Goal: Complete application form: Complete application form

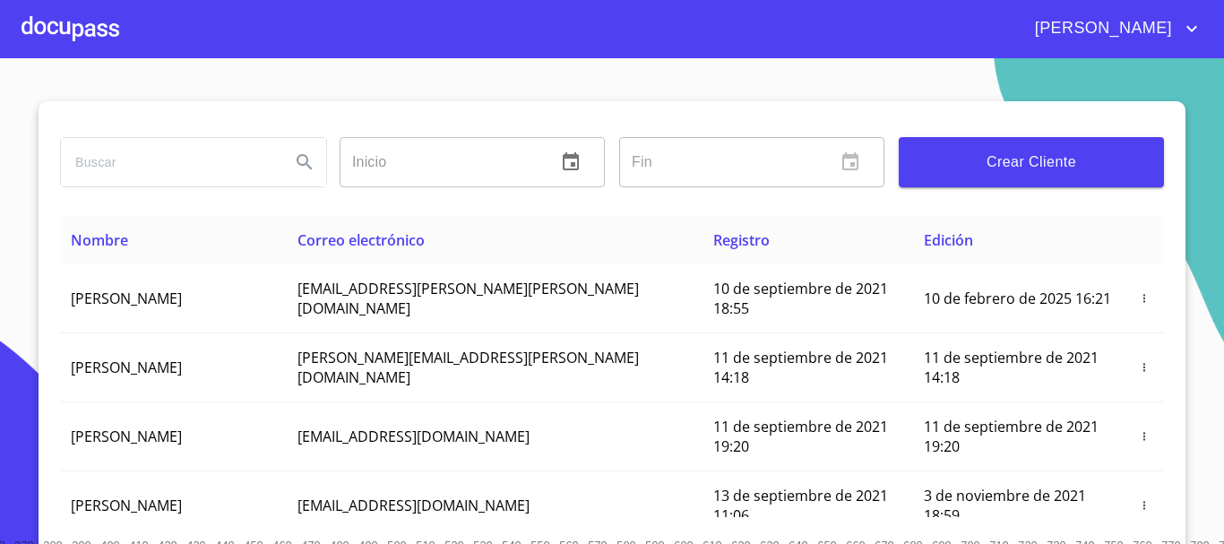
click at [943, 166] on span "Crear Cliente" at bounding box center [1031, 162] width 237 height 25
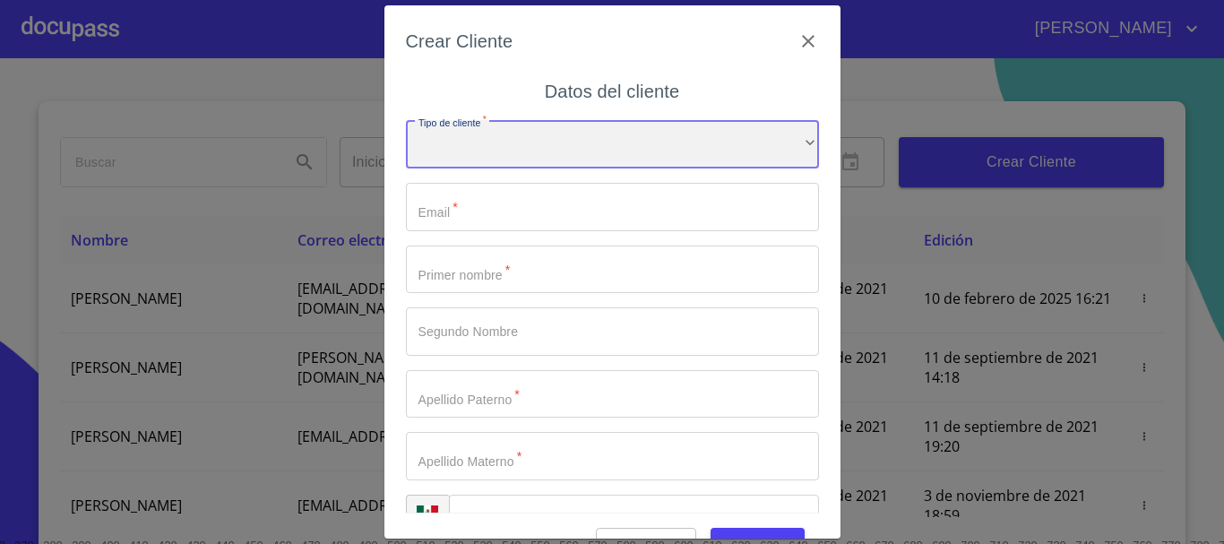
click at [560, 154] on div "​" at bounding box center [612, 144] width 413 height 48
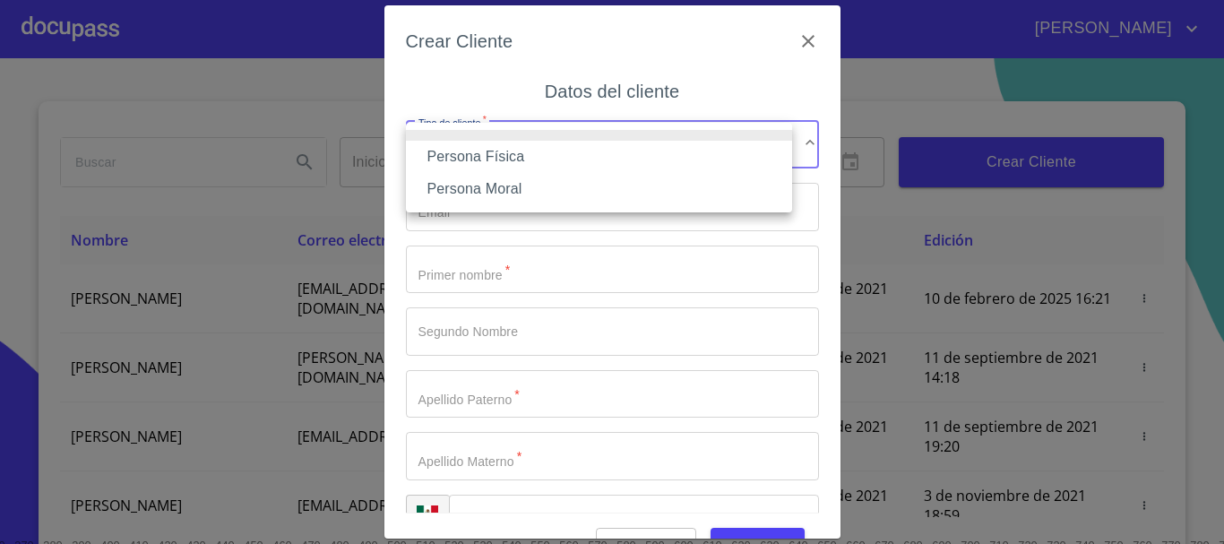
click at [542, 148] on li "Persona Física" at bounding box center [599, 157] width 386 height 32
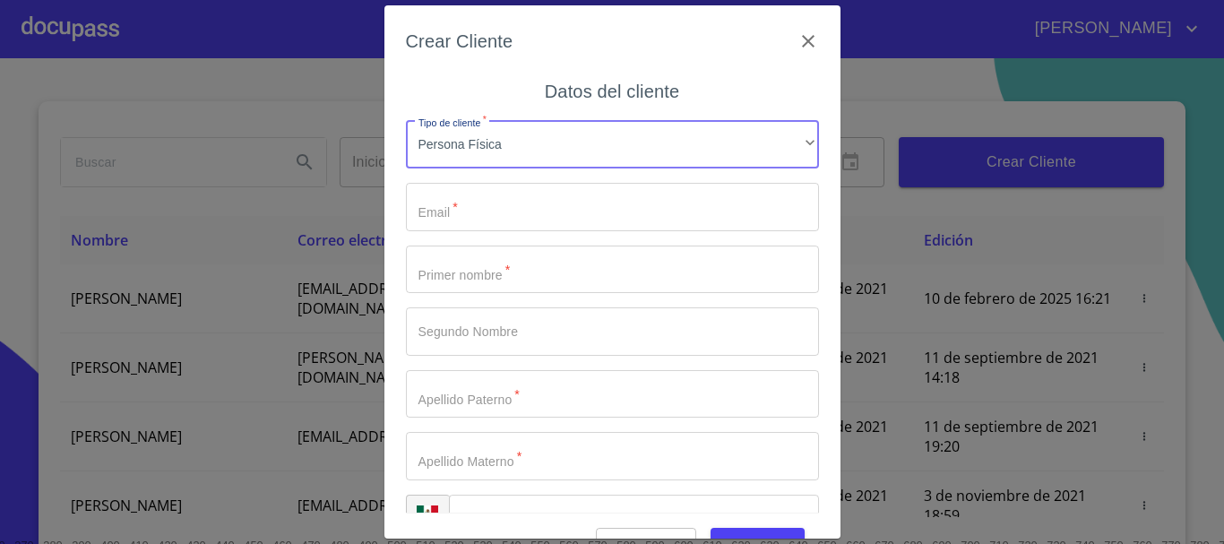
click at [496, 208] on input "Tipo de cliente   *" at bounding box center [612, 207] width 413 height 48
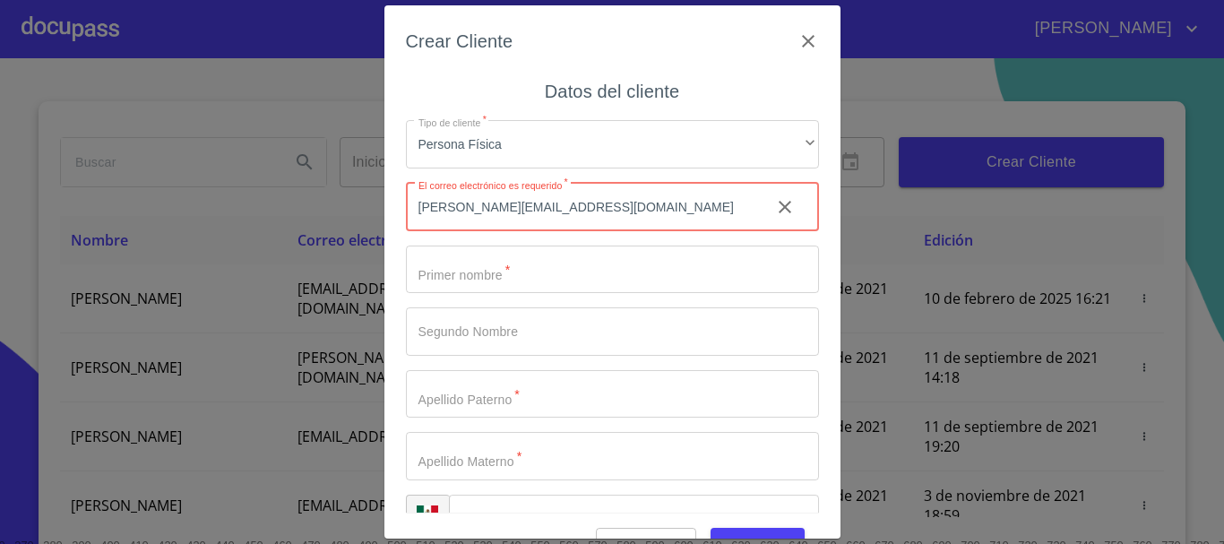
type input "[PERSON_NAME][EMAIL_ADDRESS][DOMAIN_NAME]"
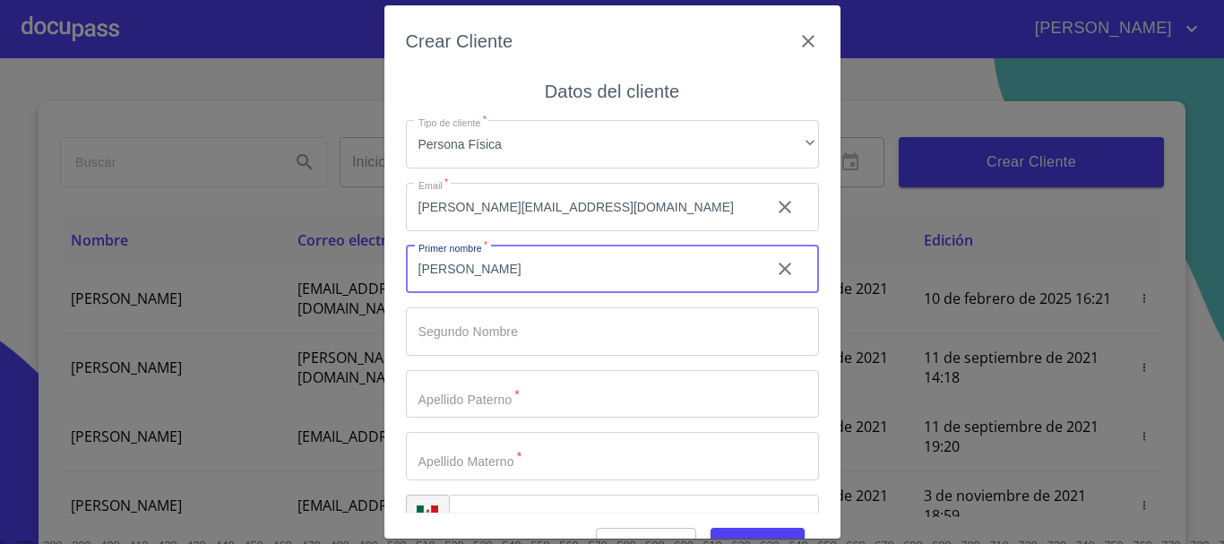
type input "[PERSON_NAME]"
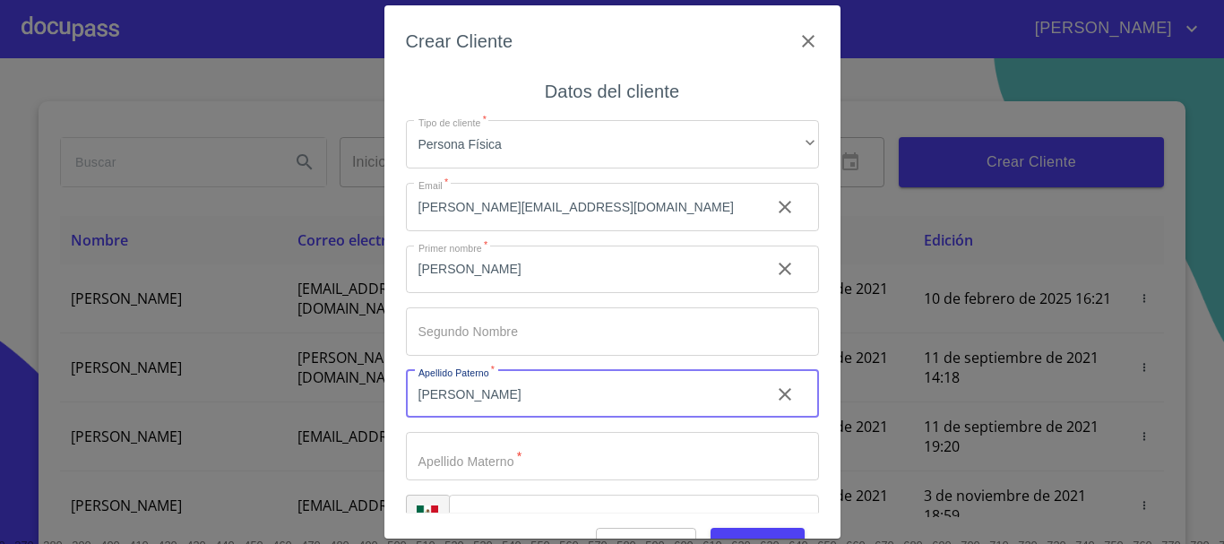
type input "[PERSON_NAME]"
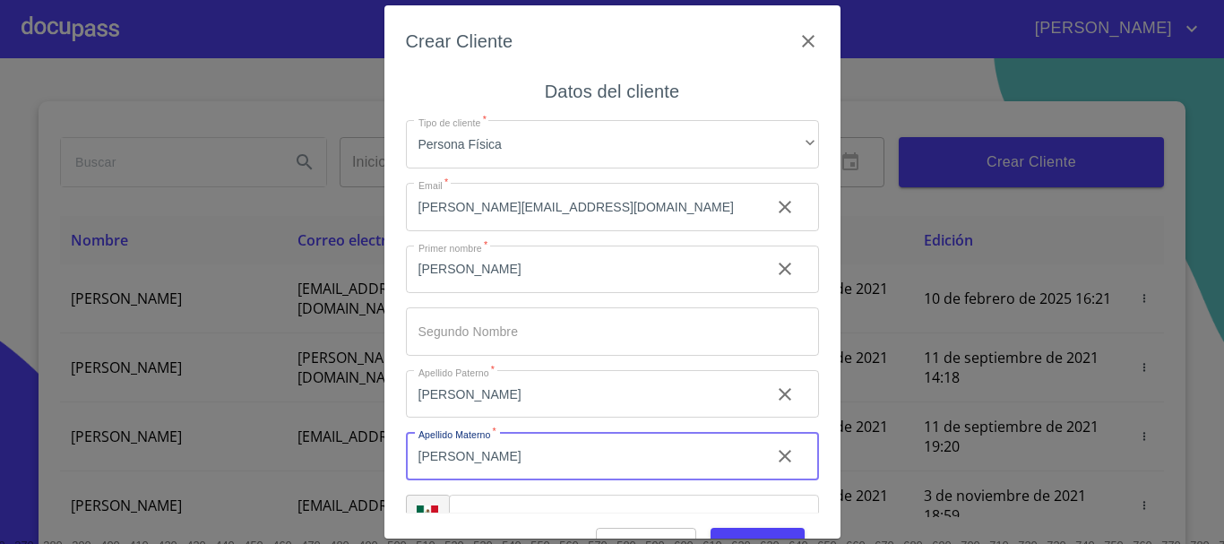
type input "[PERSON_NAME]"
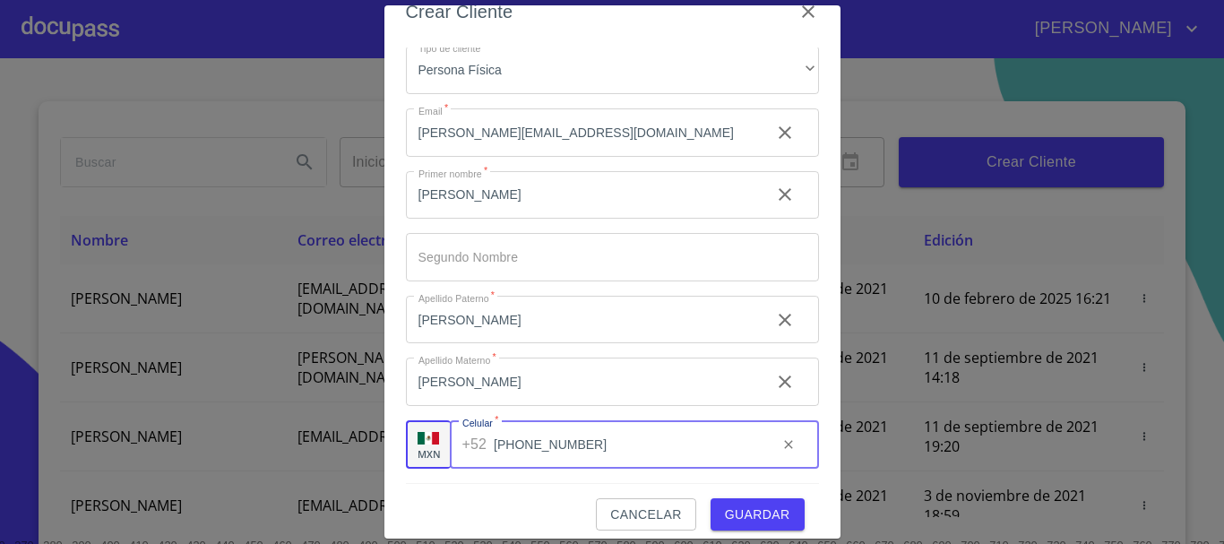
scroll to position [43, 0]
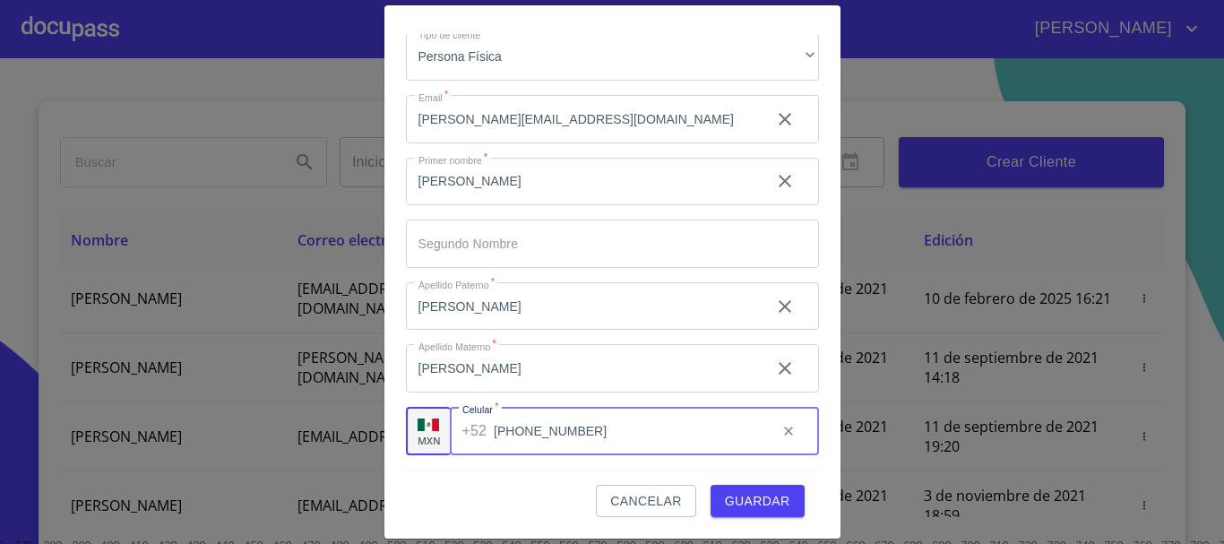
type input "[PHONE_NUMBER]"
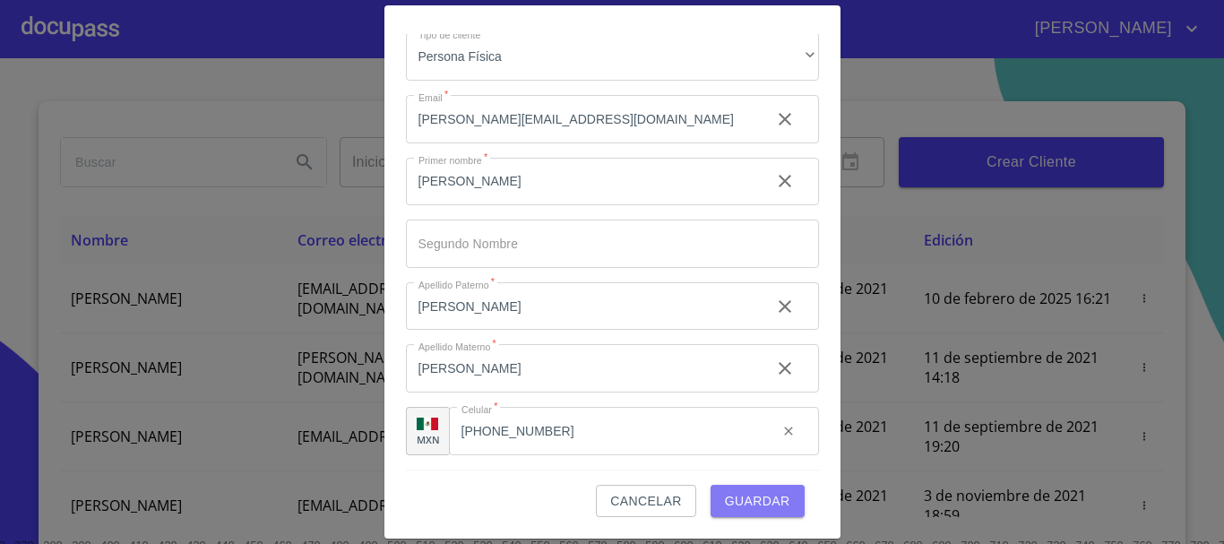
click at [746, 500] on span "Guardar" at bounding box center [757, 501] width 65 height 22
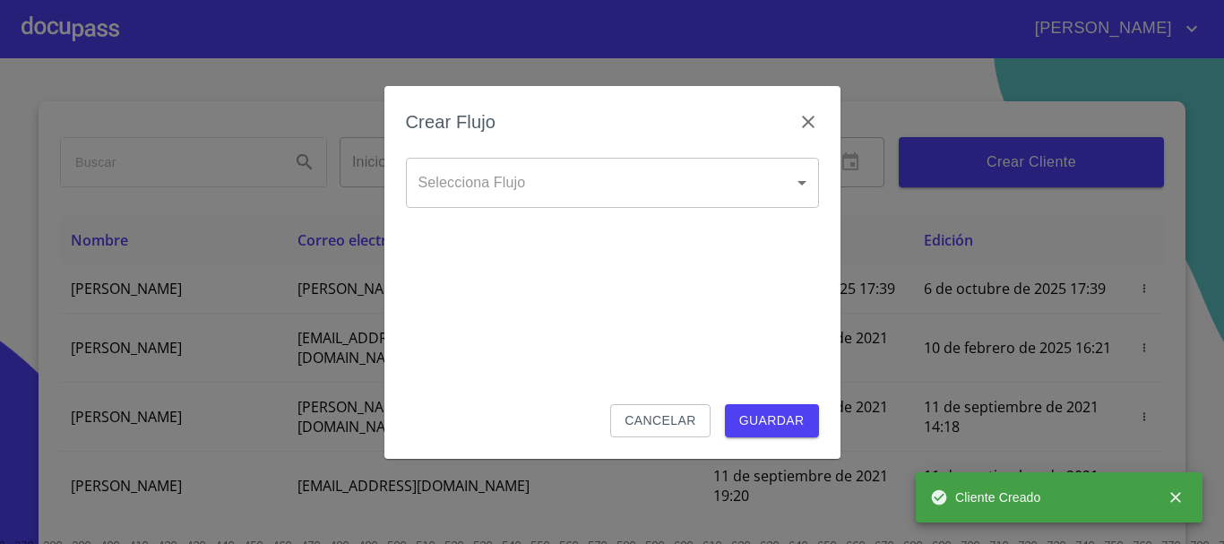
click at [46, 32] on div "Crear Flujo Selecciona Flujo ​ Selecciona Flujo Cancelar Guardar" at bounding box center [612, 272] width 1224 height 544
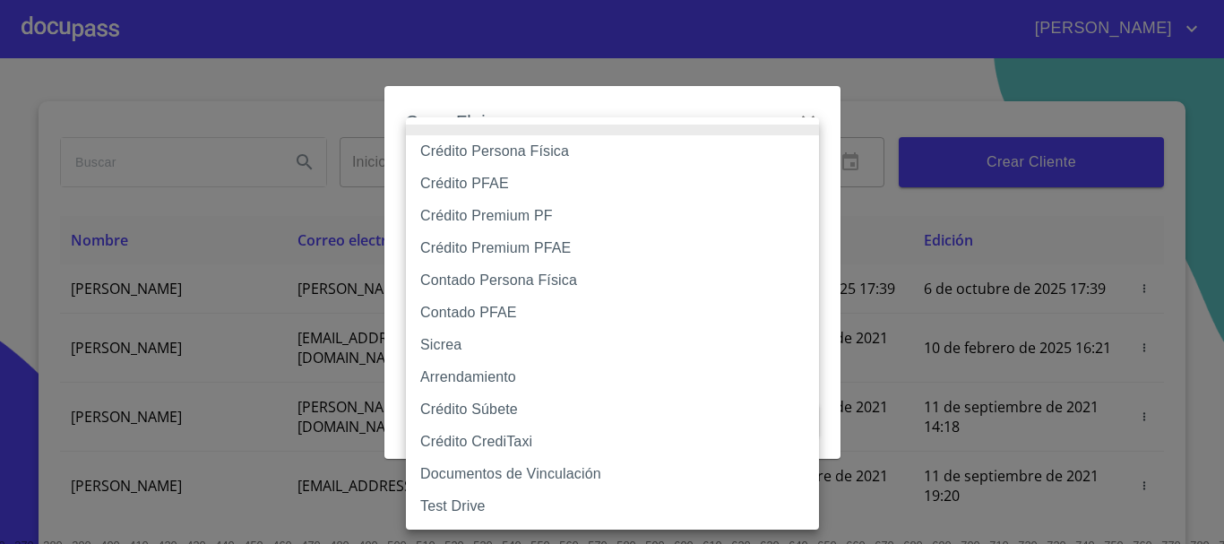
click at [579, 188] on body "[PERSON_NAME] ​ Fin ​ Crear Cliente Nombre Correo electrónico Registro Edición …" at bounding box center [612, 272] width 1224 height 544
click at [485, 288] on li "Contado Persona Física" at bounding box center [612, 280] width 413 height 32
type input "60bf975b0d9865ccc2471536"
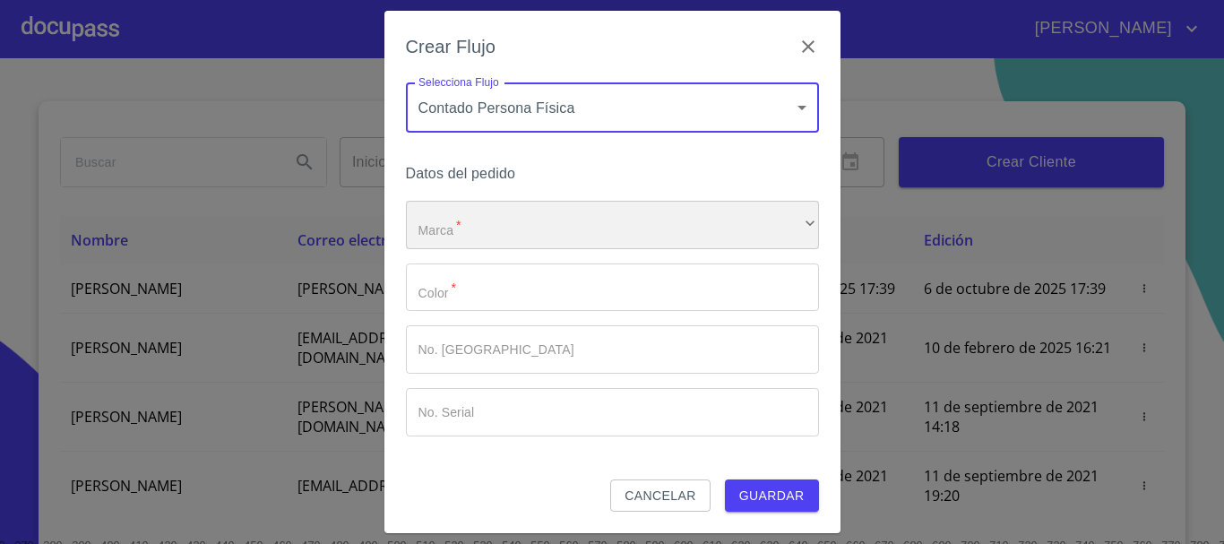
click at [513, 226] on div "​" at bounding box center [612, 225] width 413 height 48
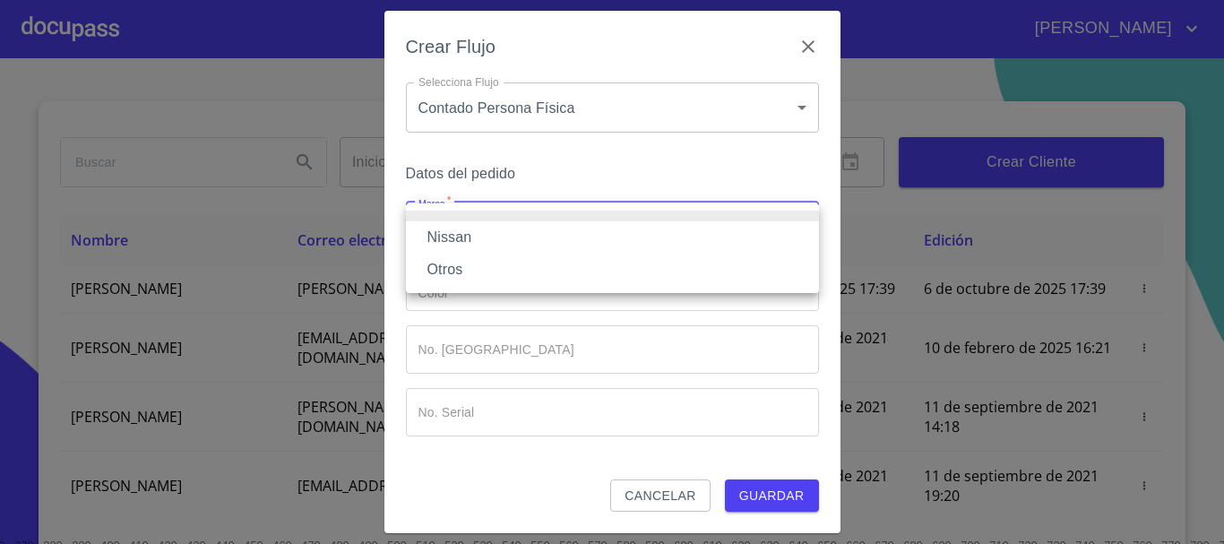
click at [499, 239] on li "Nissan" at bounding box center [612, 237] width 413 height 32
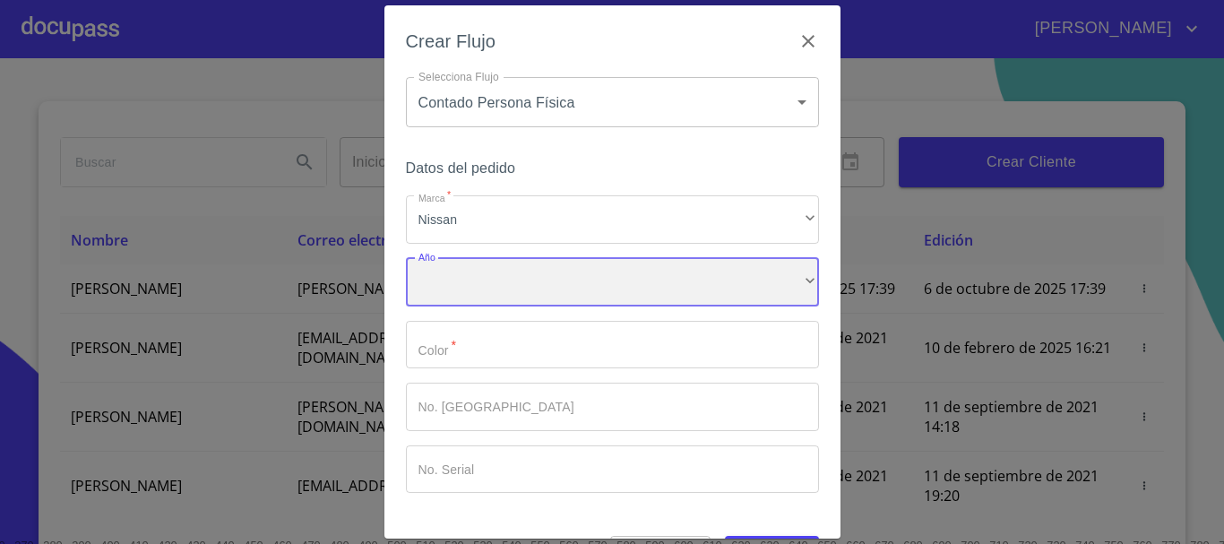
click at [481, 285] on div "​" at bounding box center [612, 282] width 413 height 48
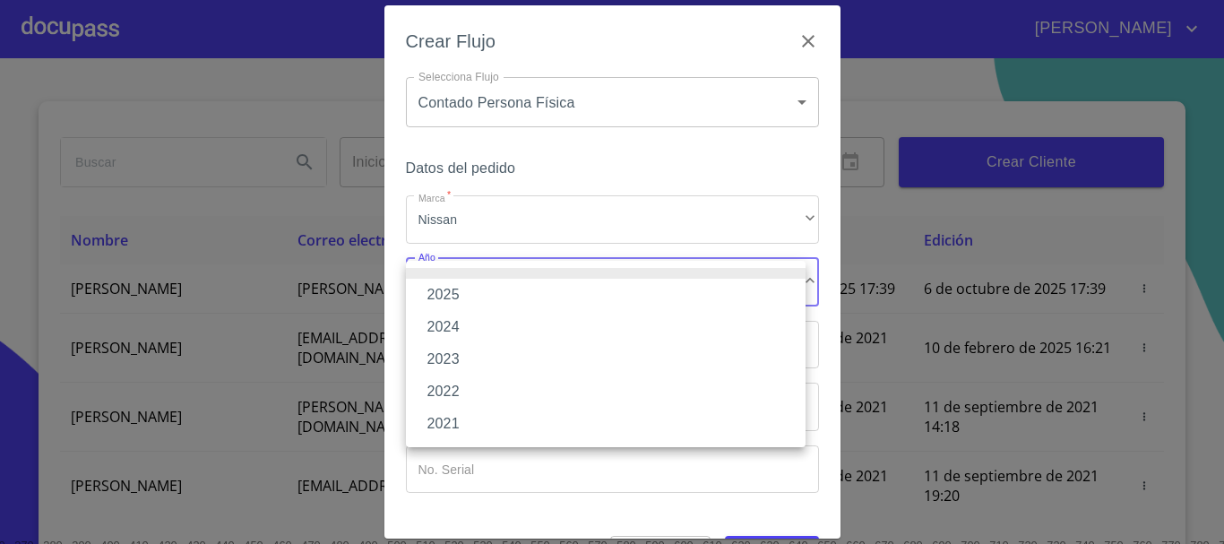
click at [475, 302] on li "2025" at bounding box center [606, 295] width 400 height 32
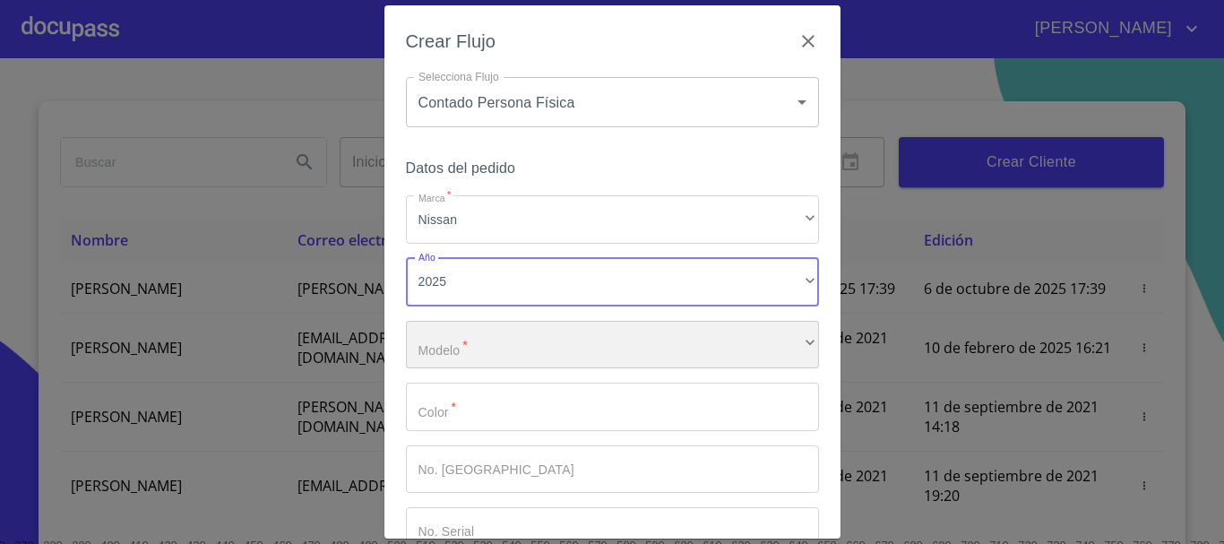
click at [475, 335] on div "​" at bounding box center [612, 345] width 413 height 48
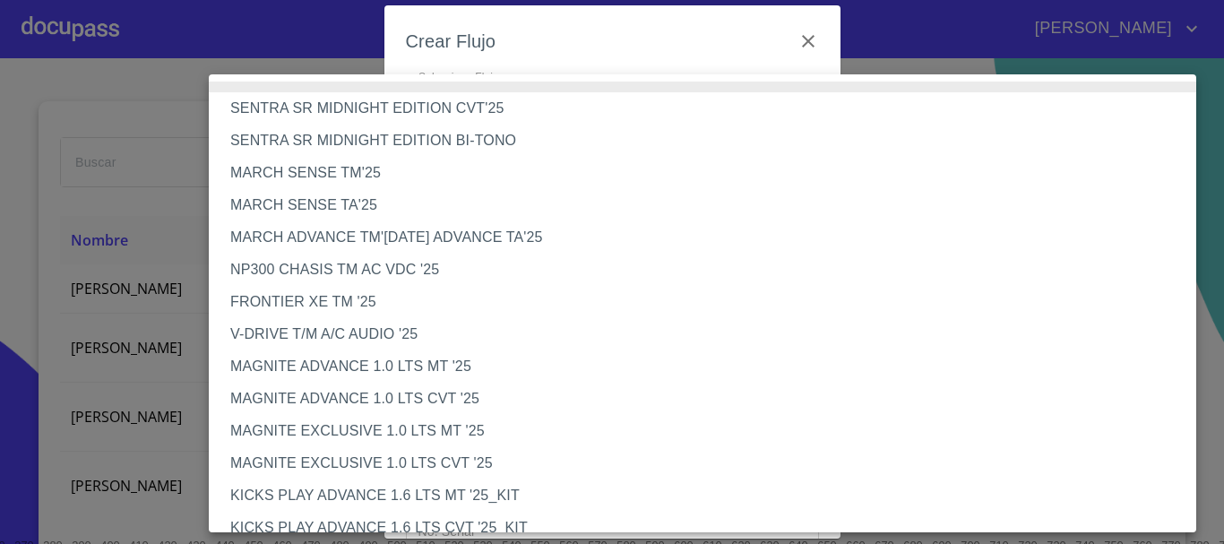
scroll to position [483, 0]
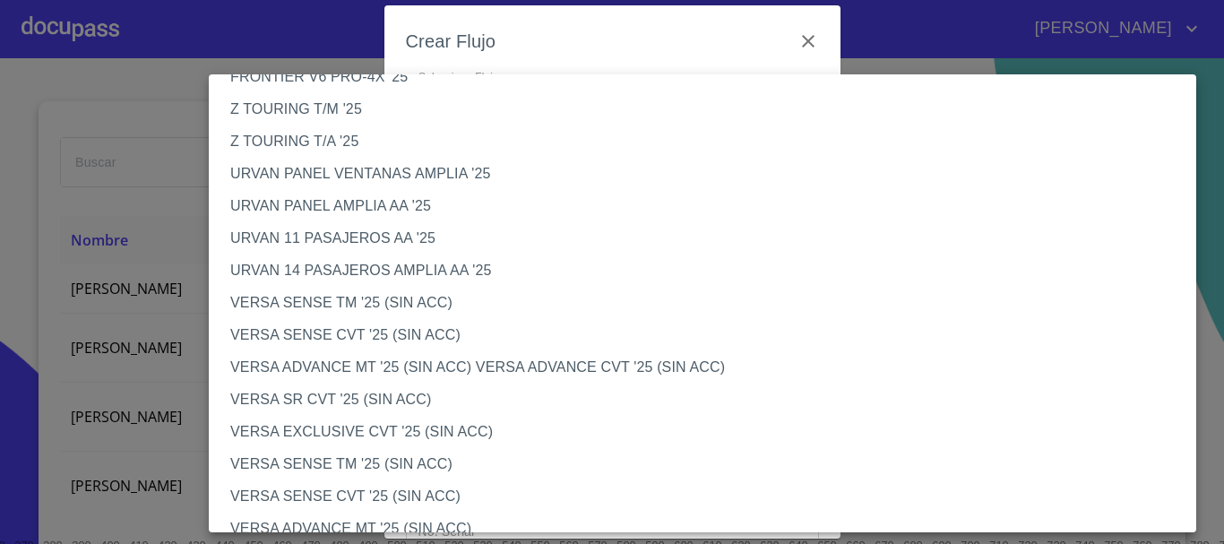
click at [386, 301] on li "VERSA SENSE TM '25 (SIN ACC)" at bounding box center [709, 303] width 1001 height 32
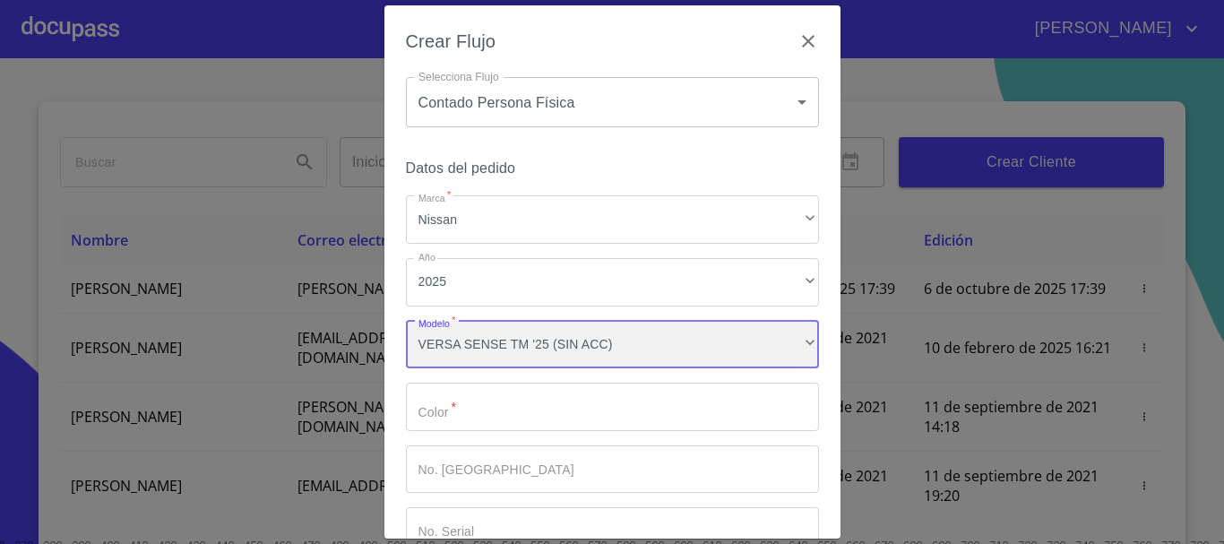
scroll to position [0, 0]
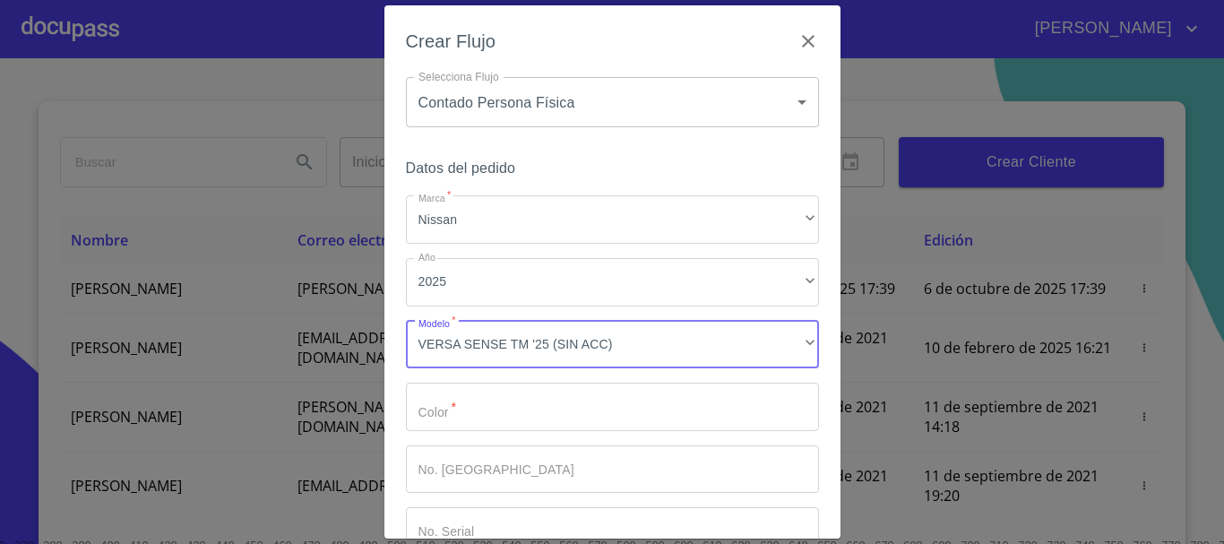
click at [449, 393] on input "Marca   *" at bounding box center [612, 407] width 413 height 48
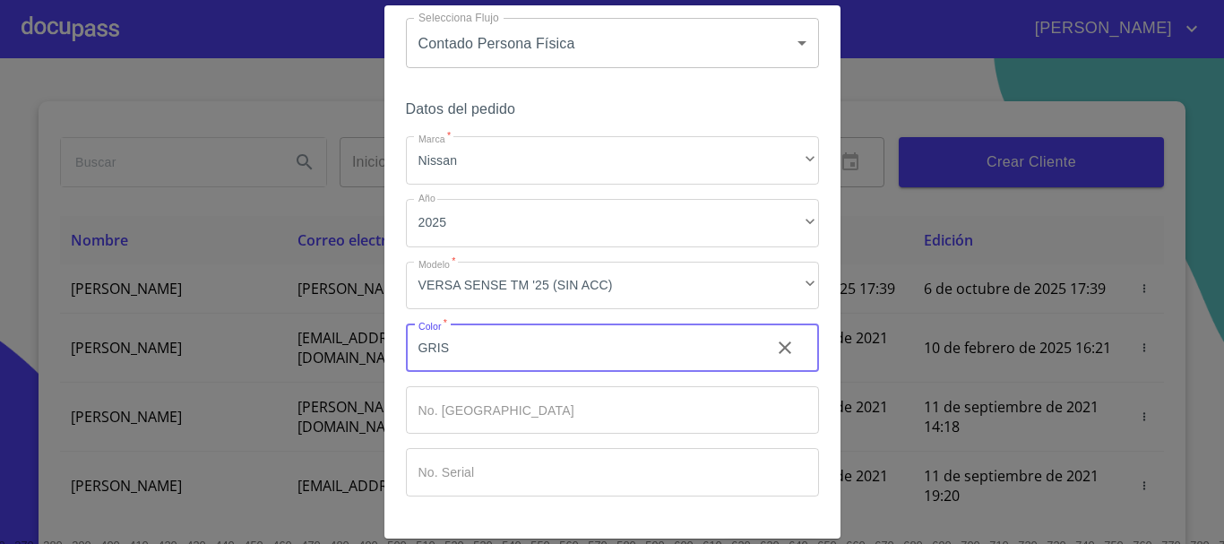
scroll to position [115, 0]
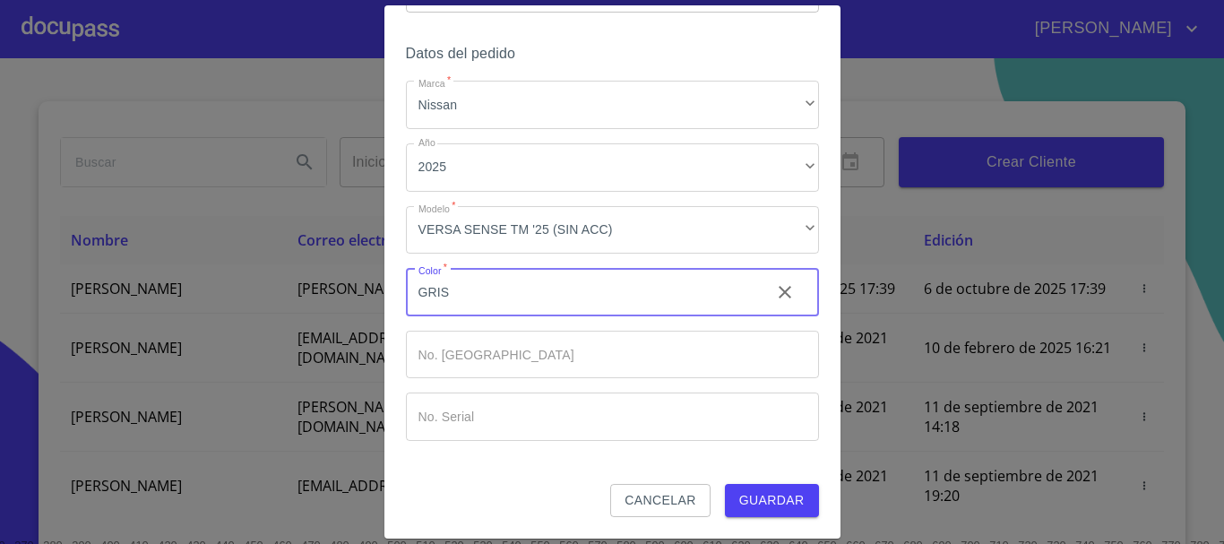
type input "GRIS"
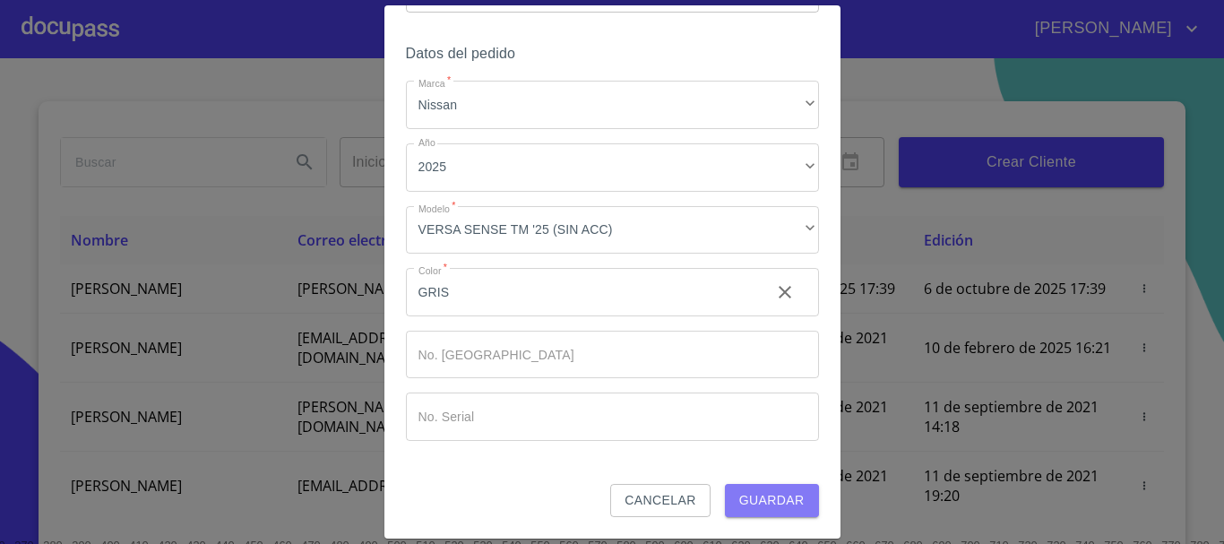
click at [739, 496] on span "Guardar" at bounding box center [771, 500] width 65 height 22
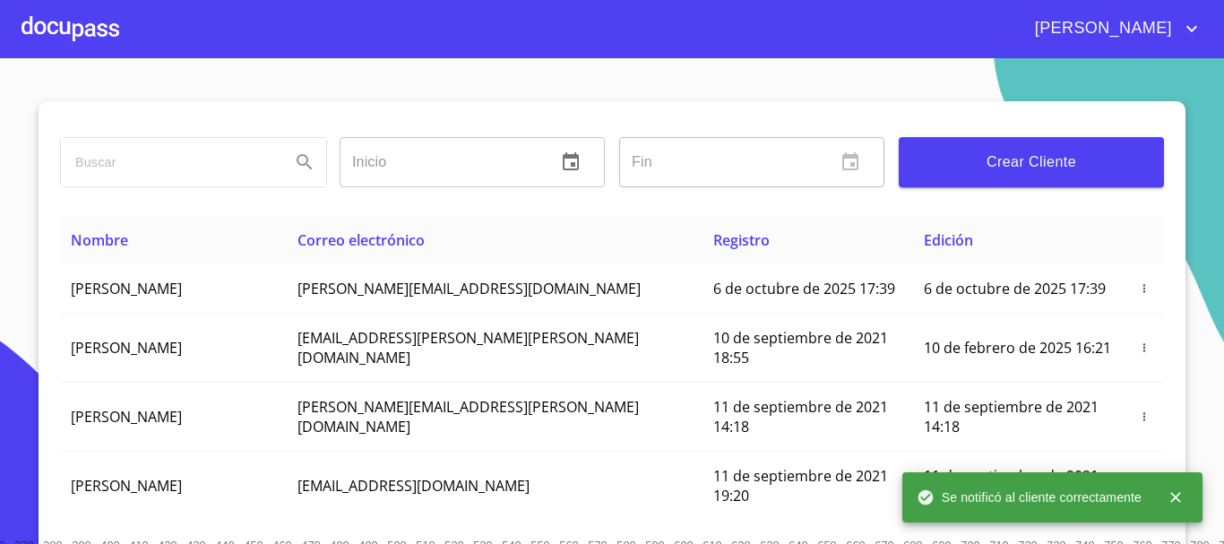
click at [49, 39] on div at bounding box center [71, 28] width 98 height 57
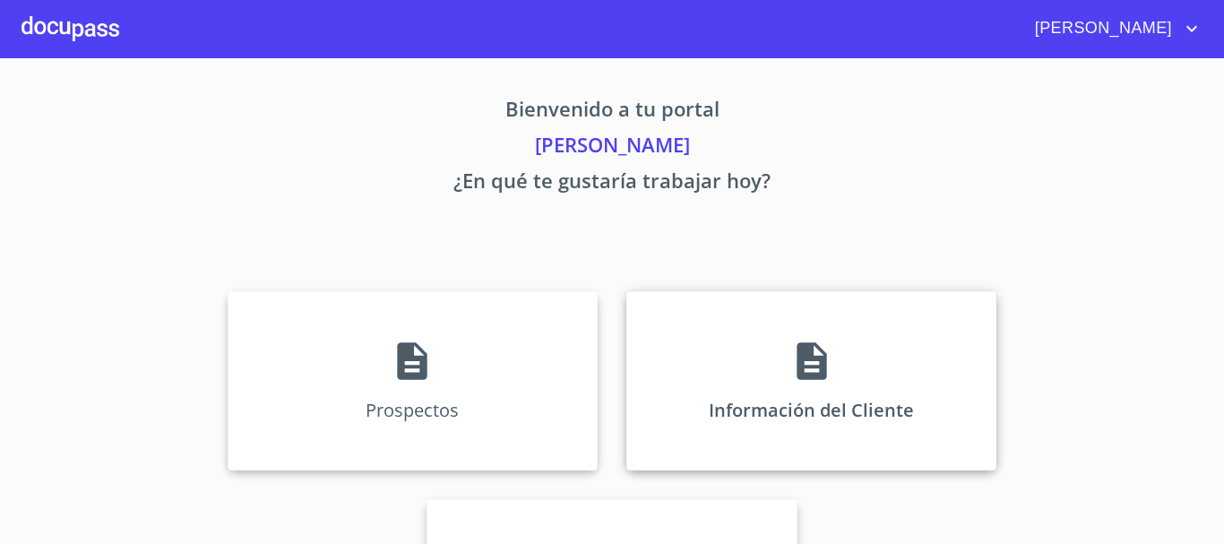
click at [842, 397] on div "Información del Cliente" at bounding box center [811, 380] width 370 height 179
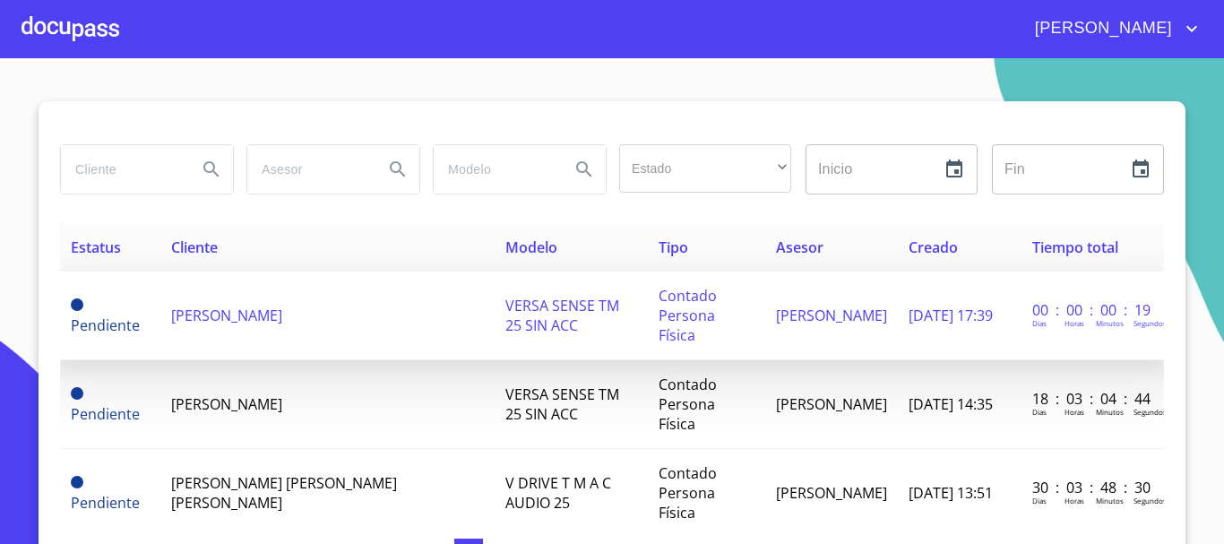
click at [261, 306] on span "[PERSON_NAME]" at bounding box center [226, 316] width 111 height 20
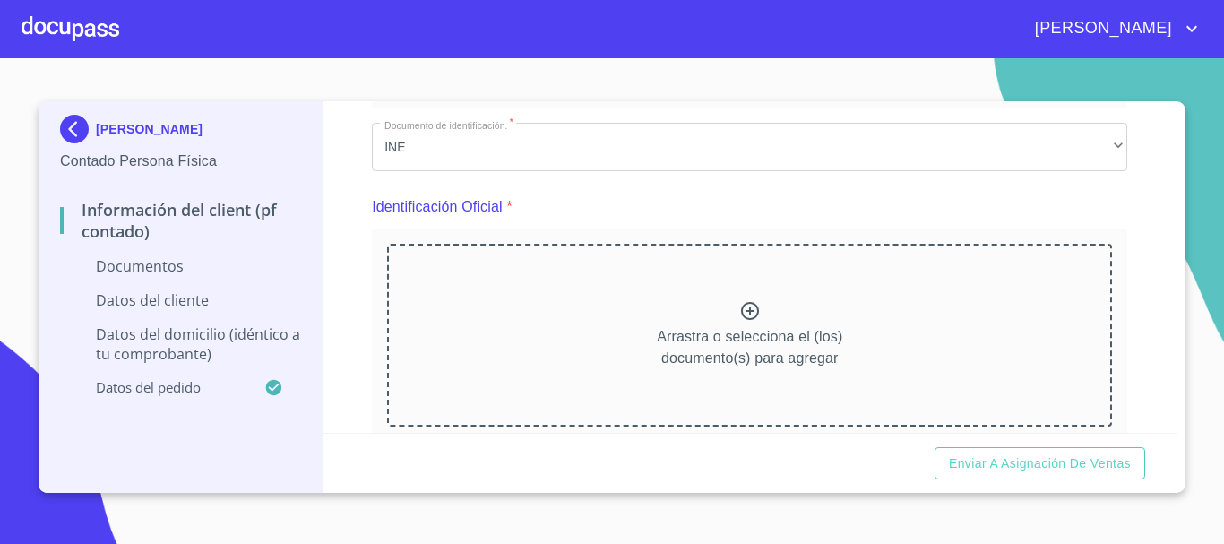
scroll to position [90, 0]
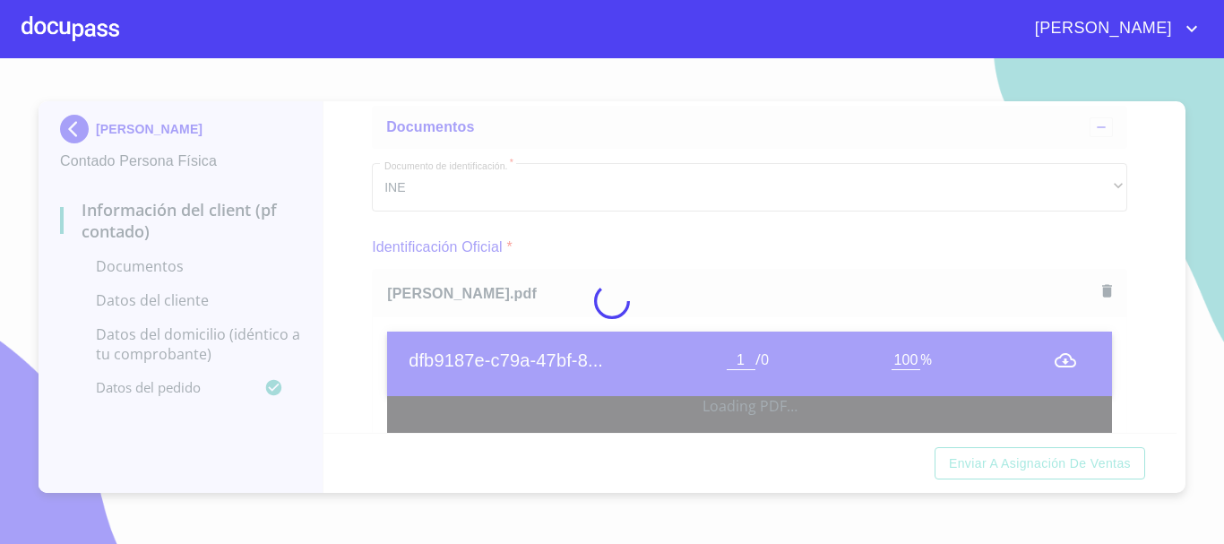
click at [346, 282] on div at bounding box center [612, 301] width 1224 height 486
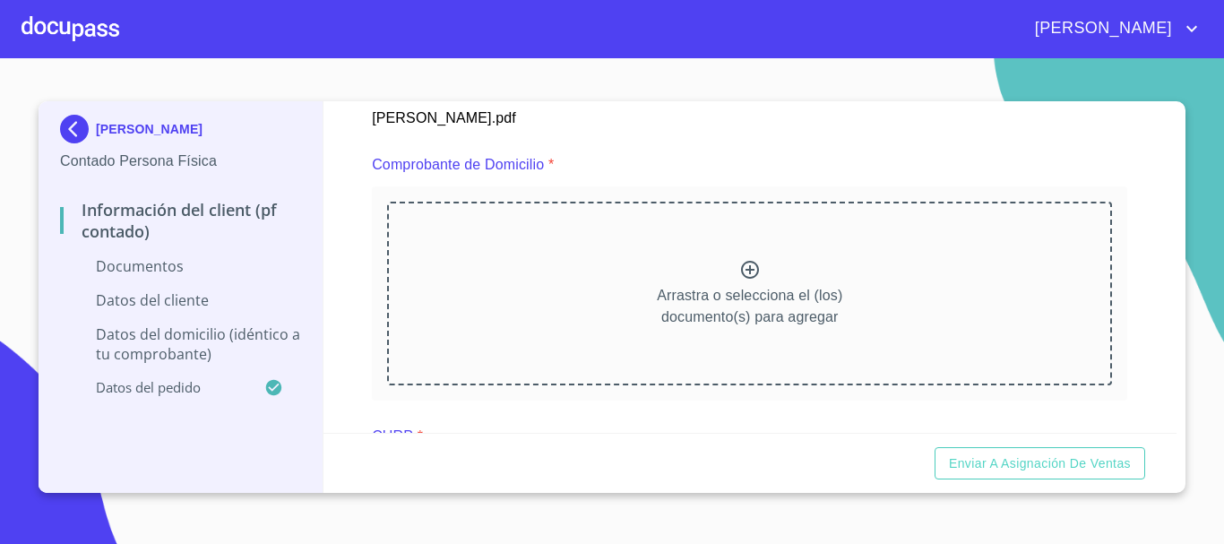
scroll to position [986, 0]
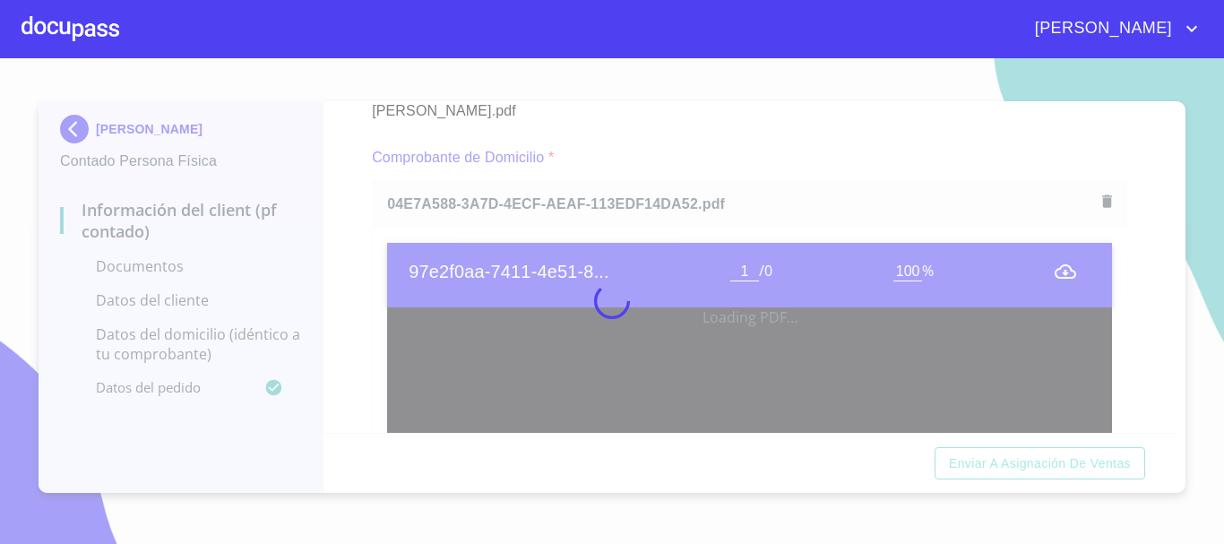
click at [368, 280] on div at bounding box center [612, 301] width 1224 height 486
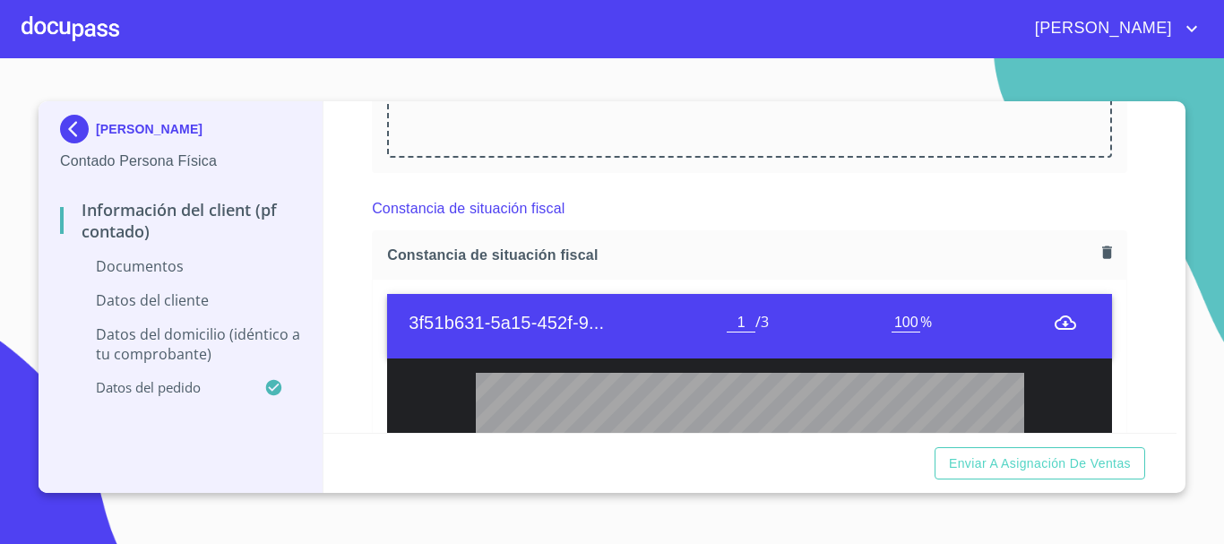
scroll to position [1749, 0]
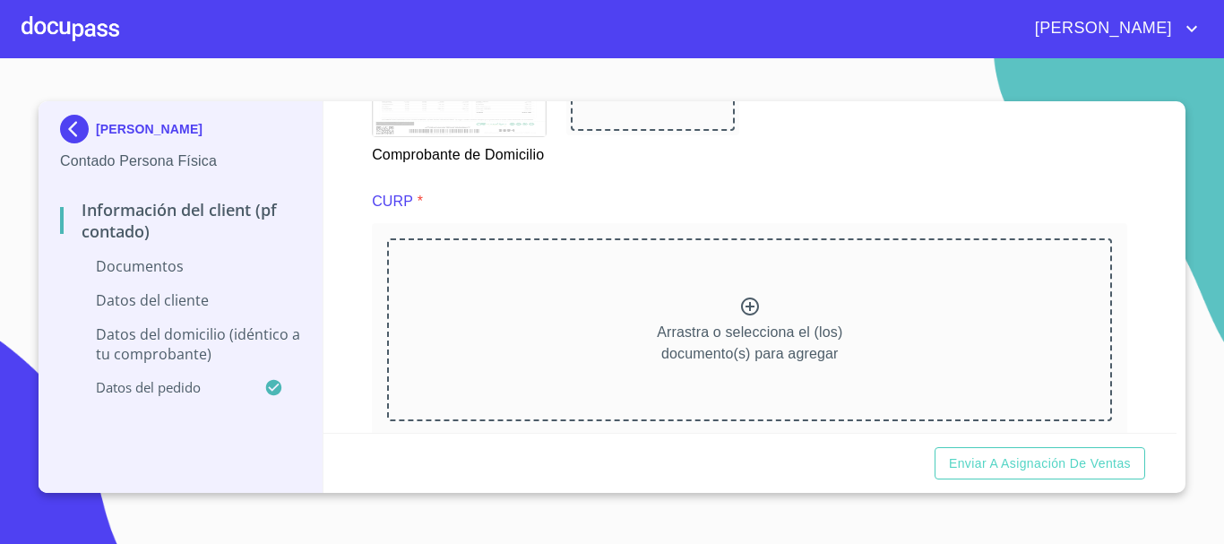
click at [843, 161] on div "Comprobante de Domicilio" at bounding box center [749, 102] width 777 height 150
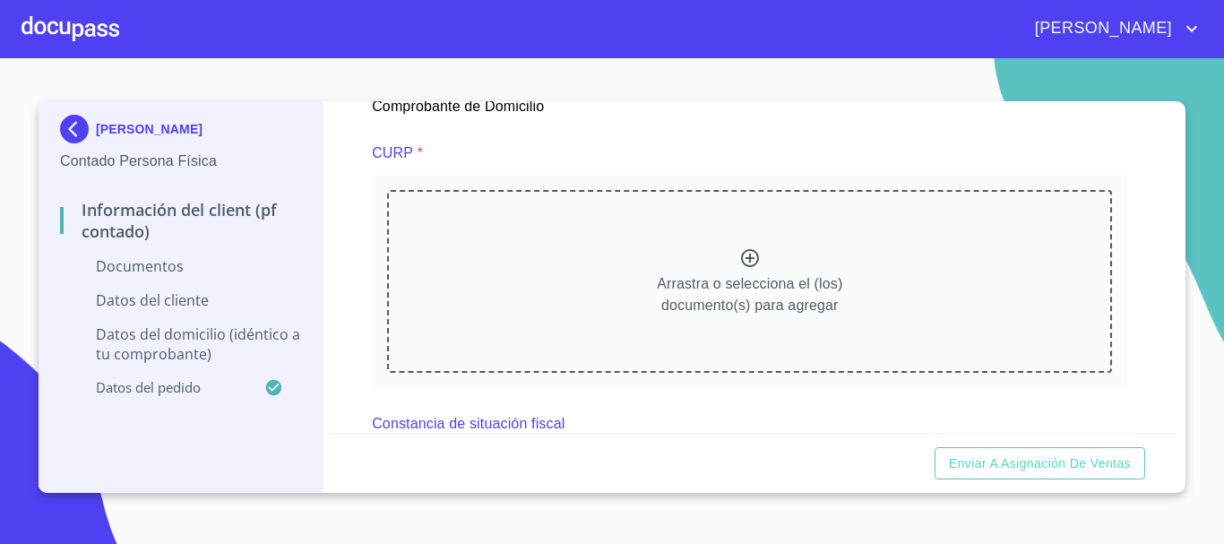
scroll to position [1839, 0]
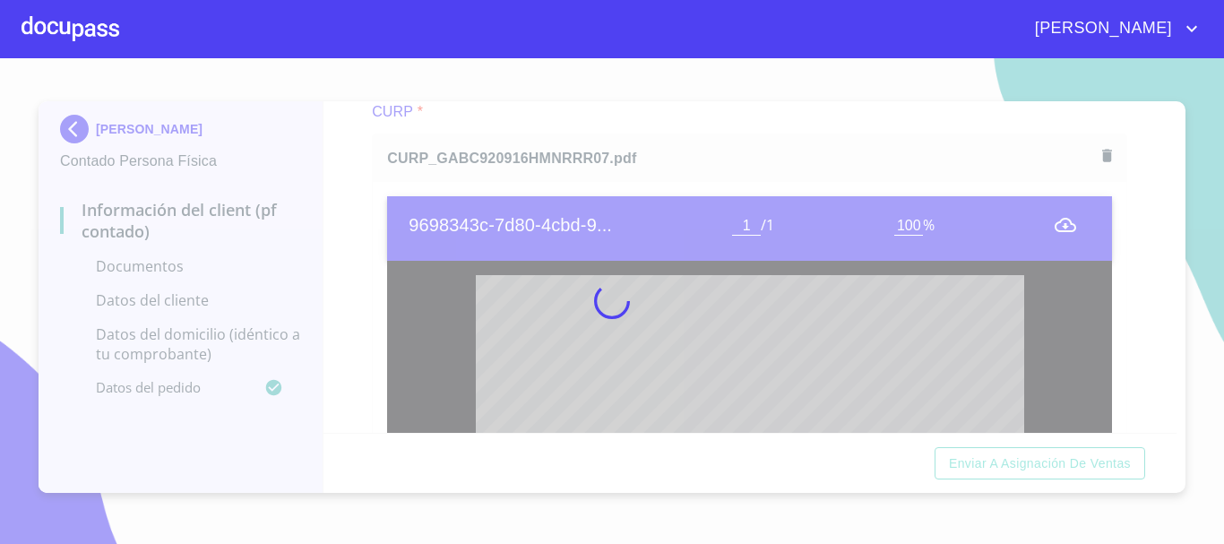
click at [365, 220] on div at bounding box center [612, 301] width 1224 height 486
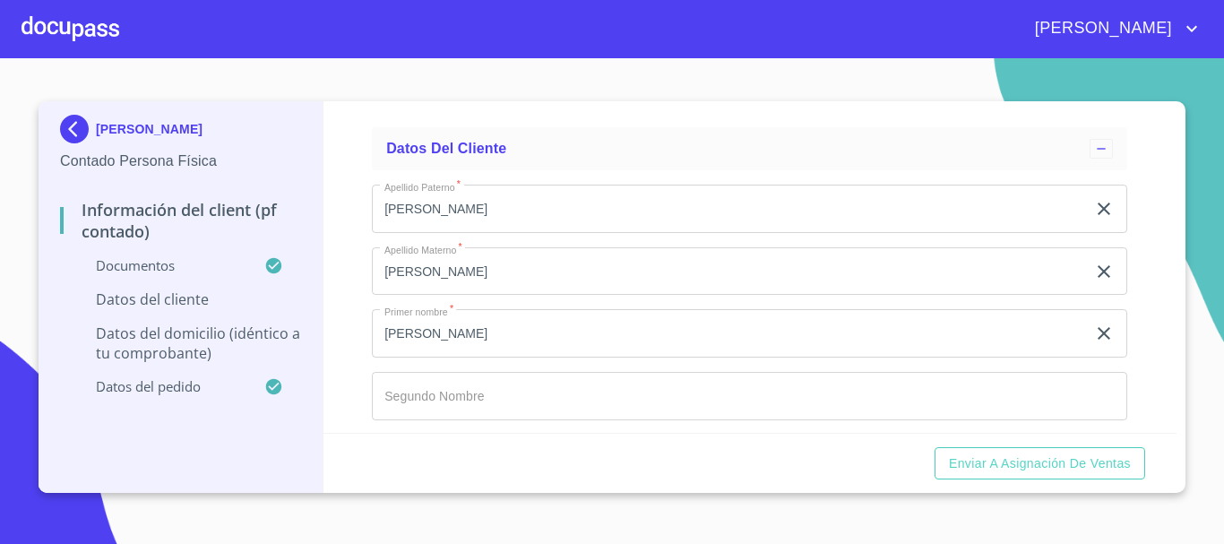
scroll to position [3631, 0]
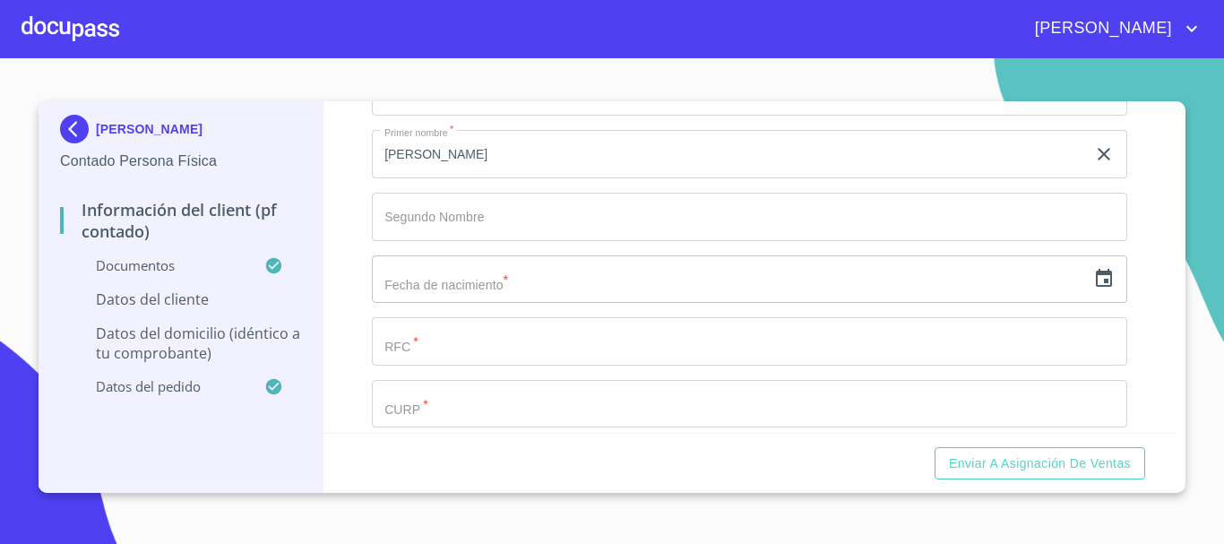
click at [404, 238] on input "Documento de identificación.   *" at bounding box center [749, 217] width 755 height 48
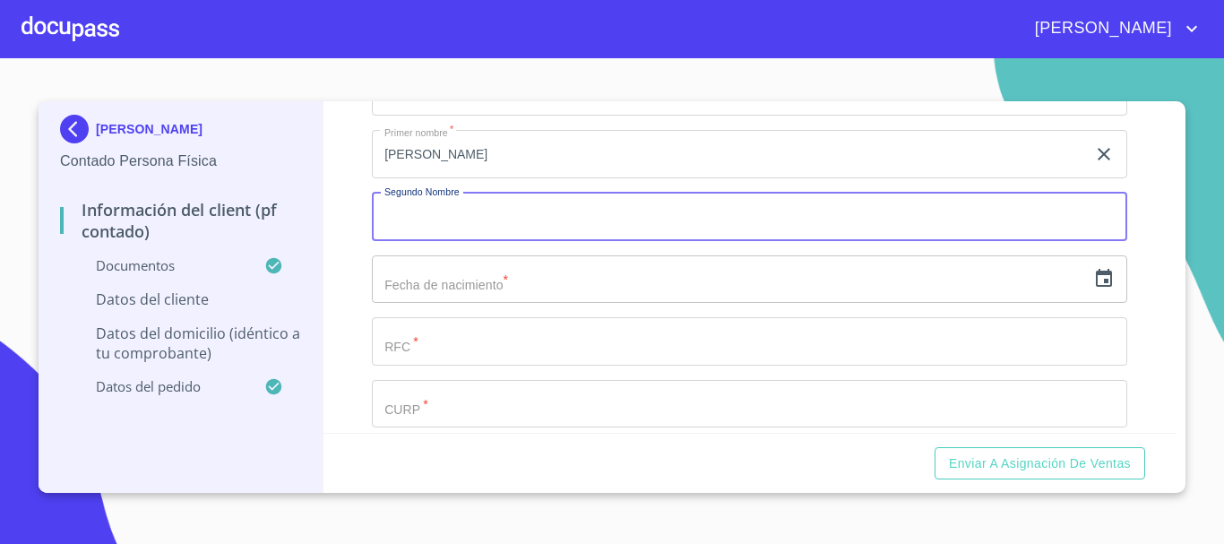
click at [398, 293] on input "text" at bounding box center [729, 279] width 714 height 48
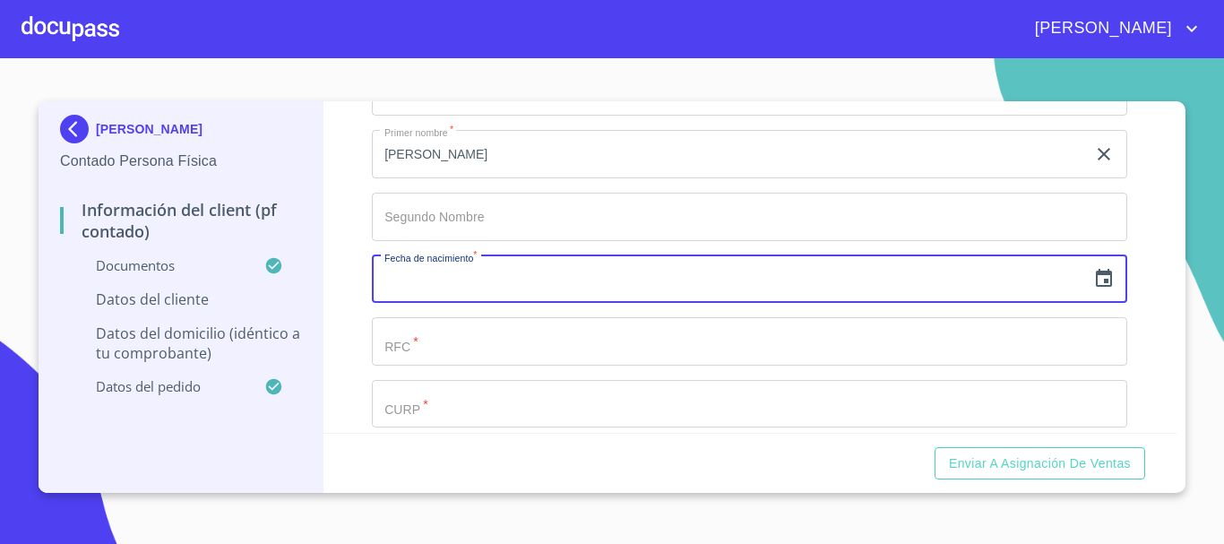
click at [1096, 289] on div "​" at bounding box center [749, 279] width 755 height 48
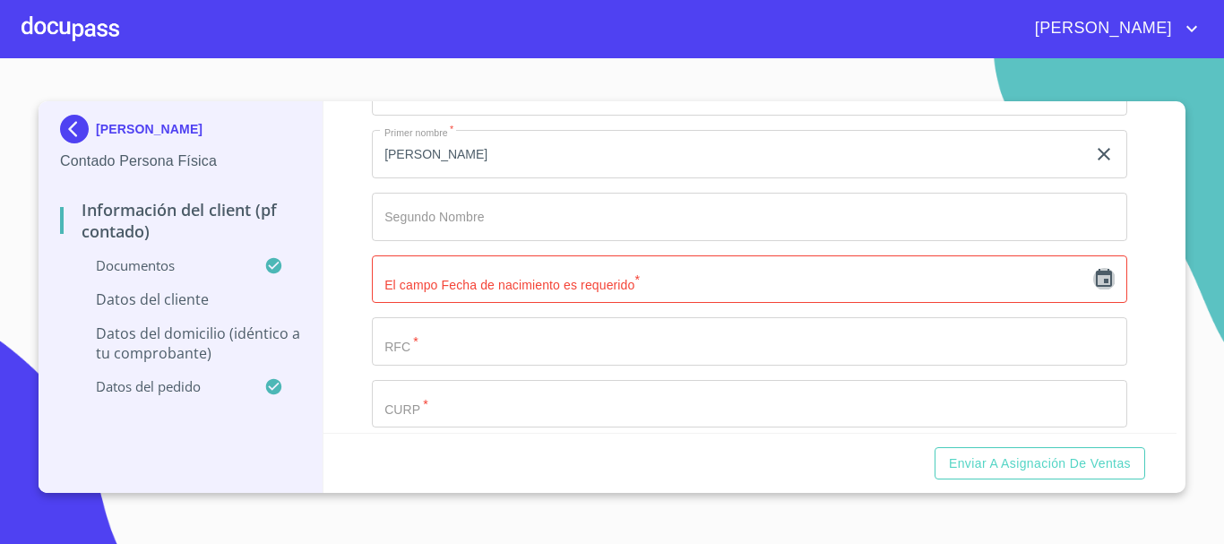
click at [1096, 289] on icon "button" at bounding box center [1104, 279] width 22 height 22
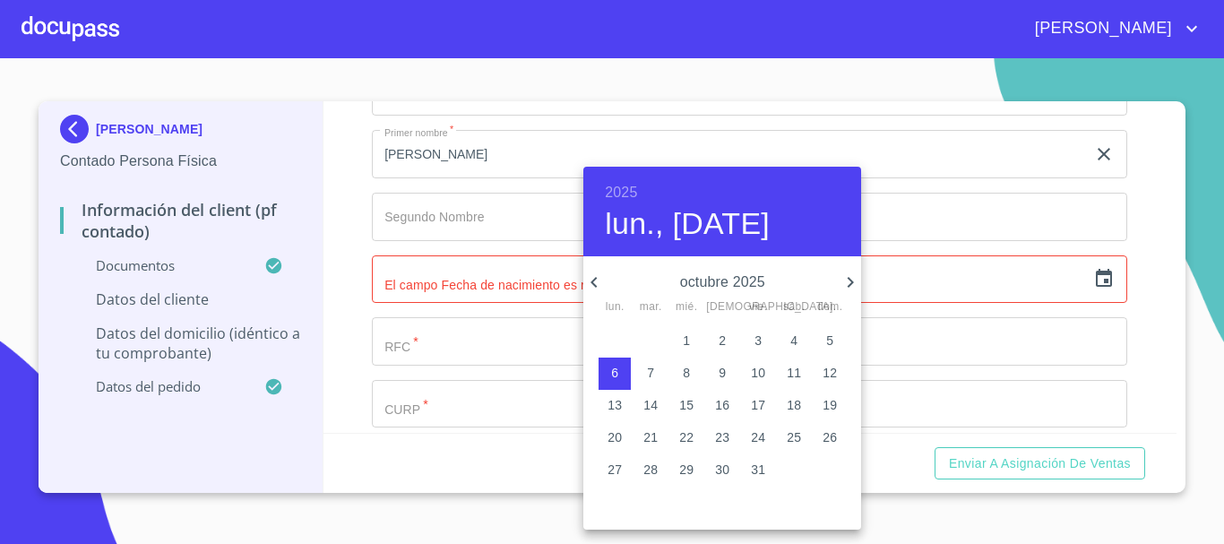
click at [798, 342] on span "4" at bounding box center [794, 341] width 32 height 18
type input "4 de oct. de 2025"
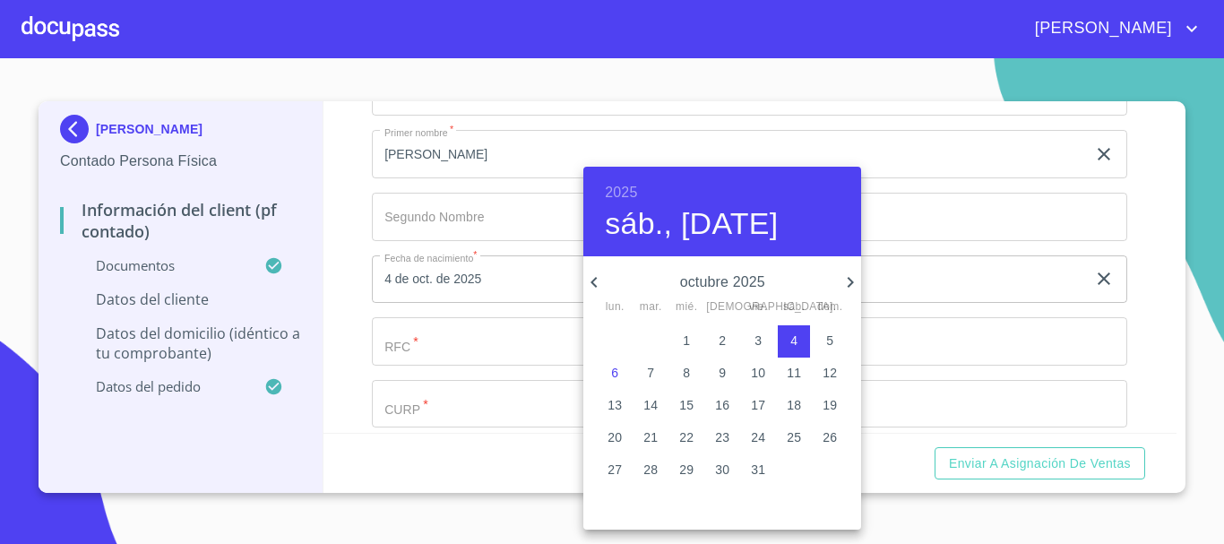
click at [329, 323] on div at bounding box center [612, 272] width 1224 height 544
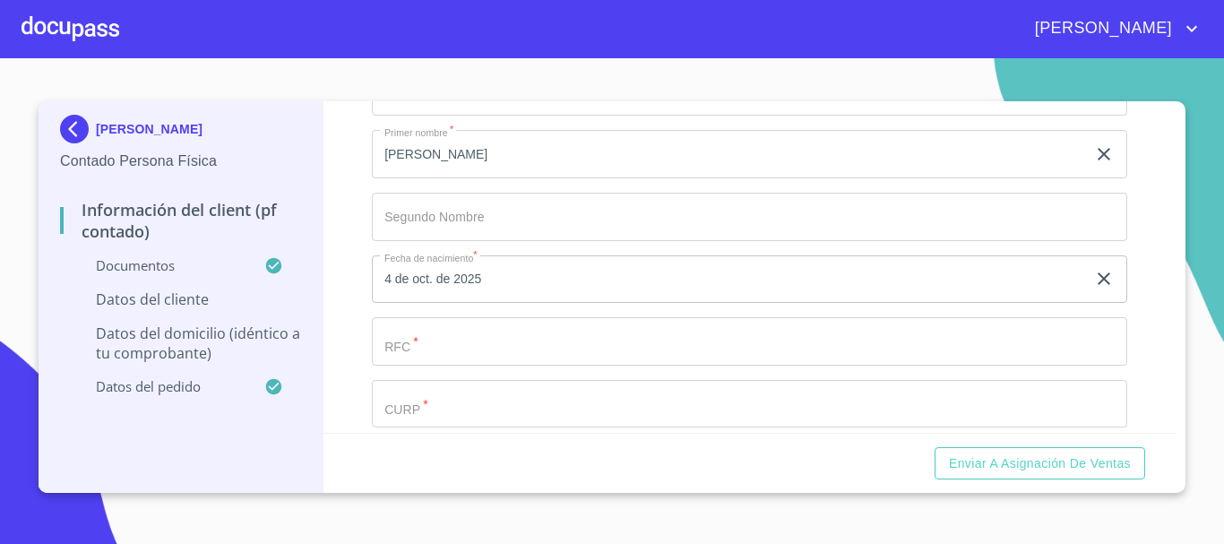
click at [395, 357] on input "Documento de identificación.   *" at bounding box center [749, 341] width 755 height 48
paste input "GABC920916HMNRRR07"
drag, startPoint x: 561, startPoint y: 358, endPoint x: 337, endPoint y: 359, distance: 224.0
click at [337, 359] on div "Información del Client (PF contado) Documentos Documento de identificación.   *…" at bounding box center [751, 267] width 854 height 332
type input "Z"
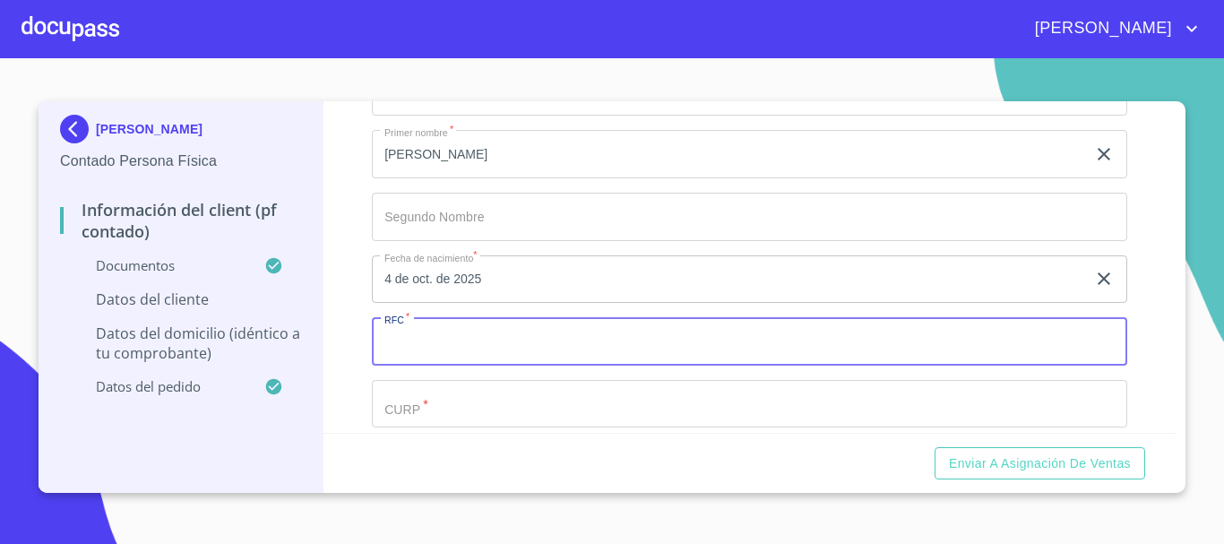
type input "C"
type input "XAXX010101000"
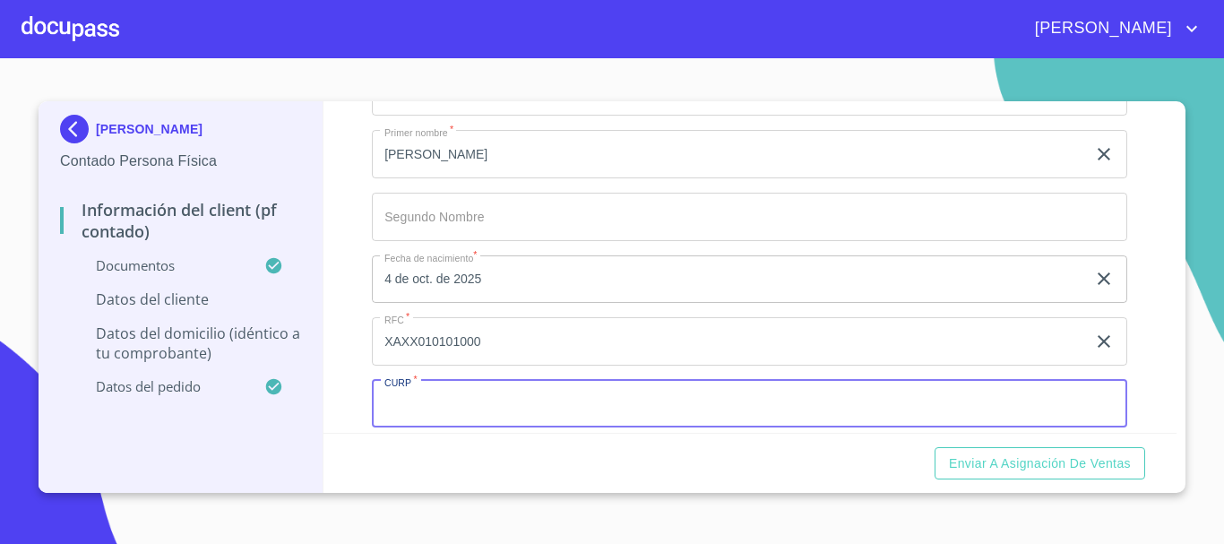
scroll to position [3648, 0]
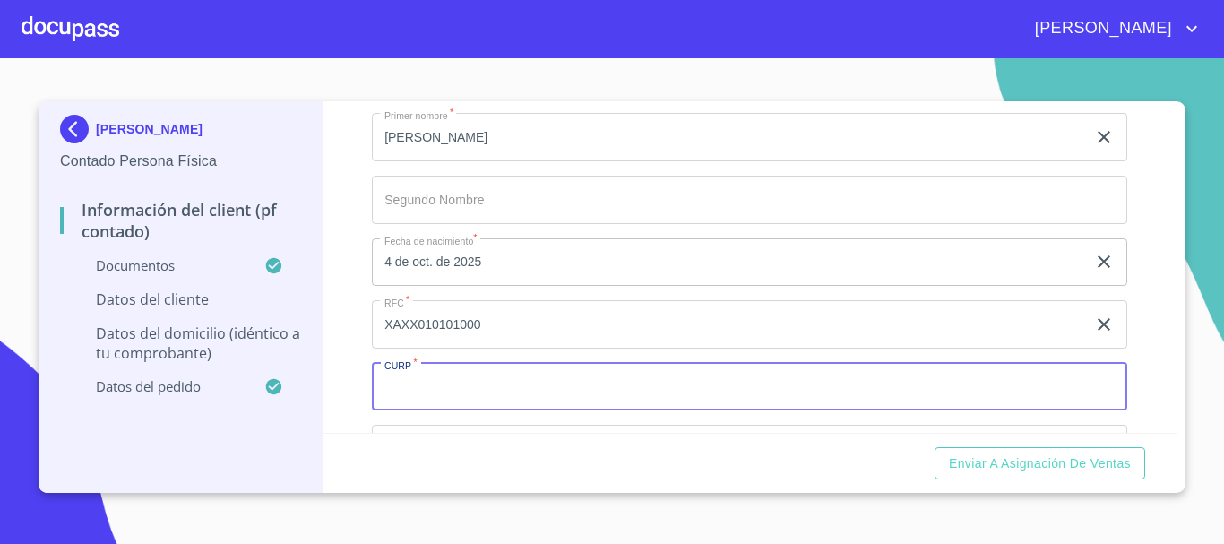
paste input "GABC920916HMNRRR07"
click at [372, 384] on input "GABC920916HMNRRR07" at bounding box center [729, 387] width 714 height 48
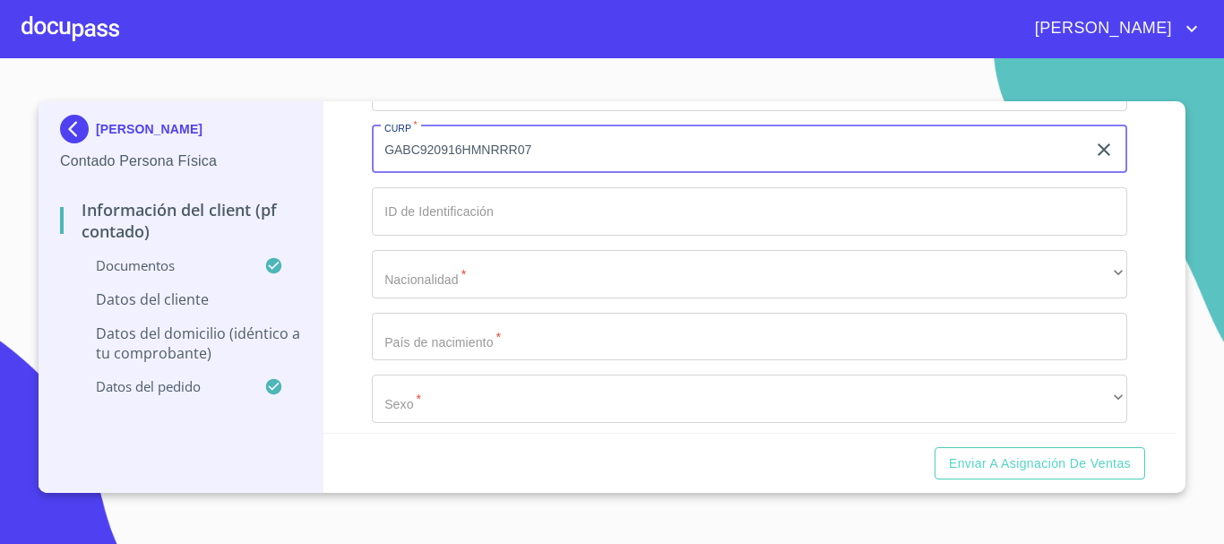
scroll to position [3917, 0]
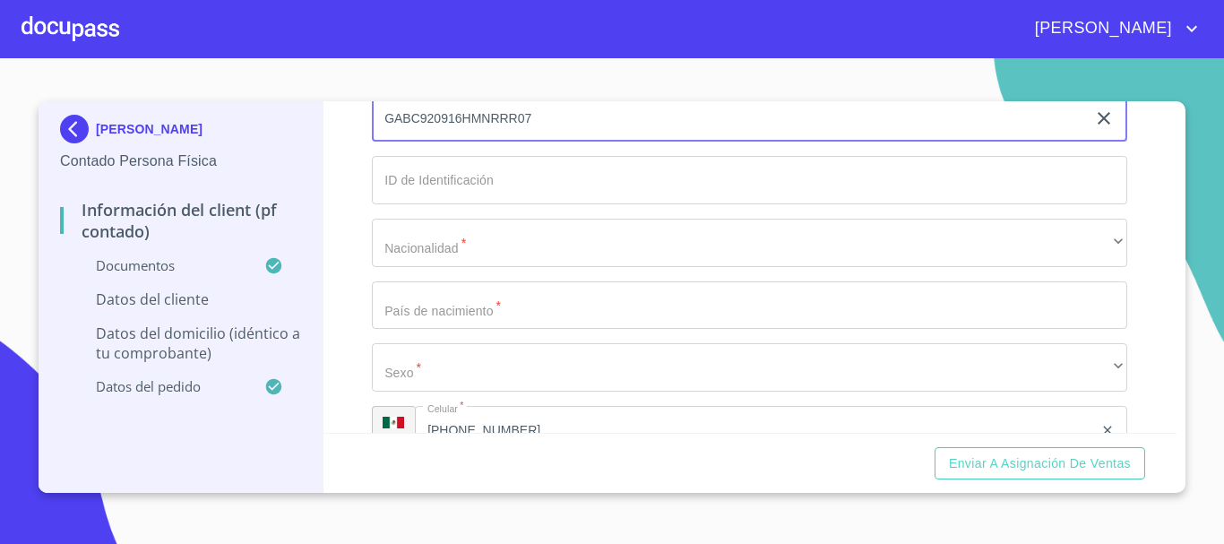
type input "GABC920916HMNRRR07"
click at [426, 202] on input "Documento de identificación.   *" at bounding box center [749, 180] width 755 height 48
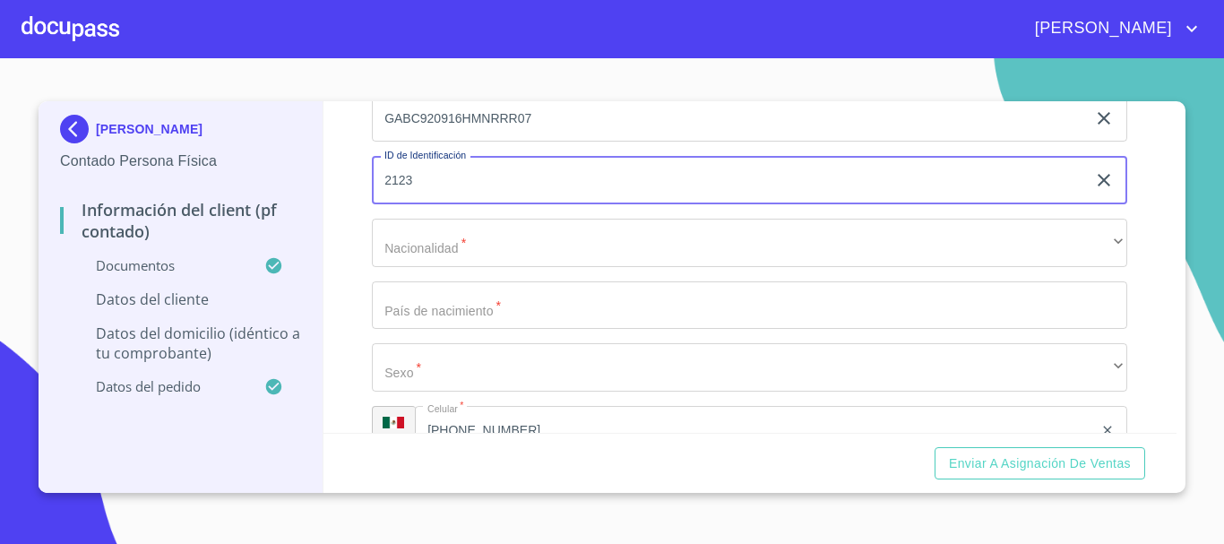
type input "2123"
click at [935, 447] on button "Enviar a Asignación de Ventas" at bounding box center [1040, 463] width 211 height 33
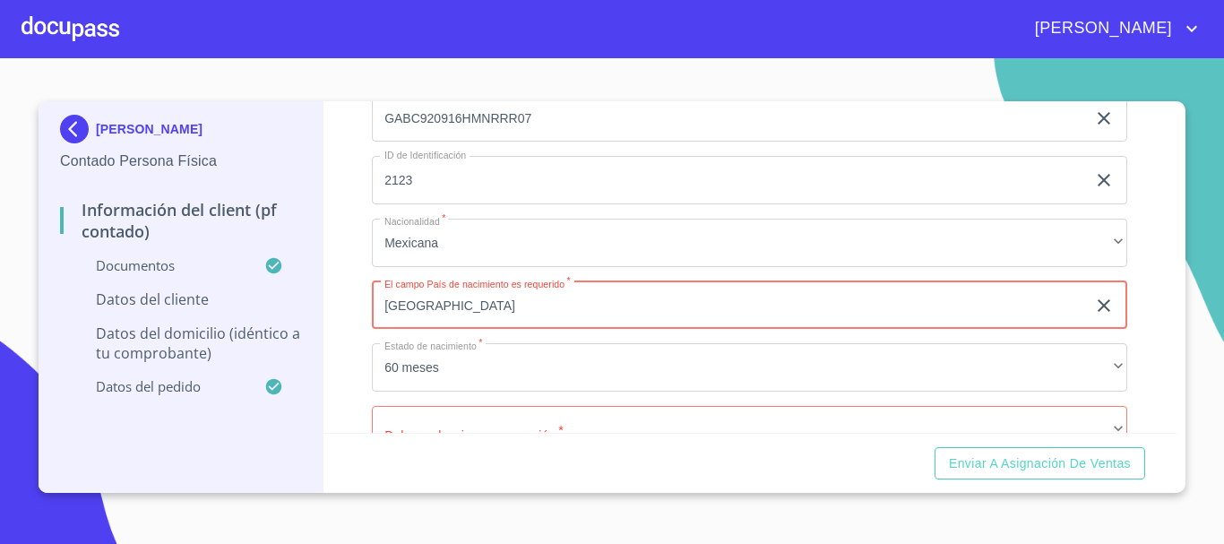
type input "[GEOGRAPHIC_DATA]"
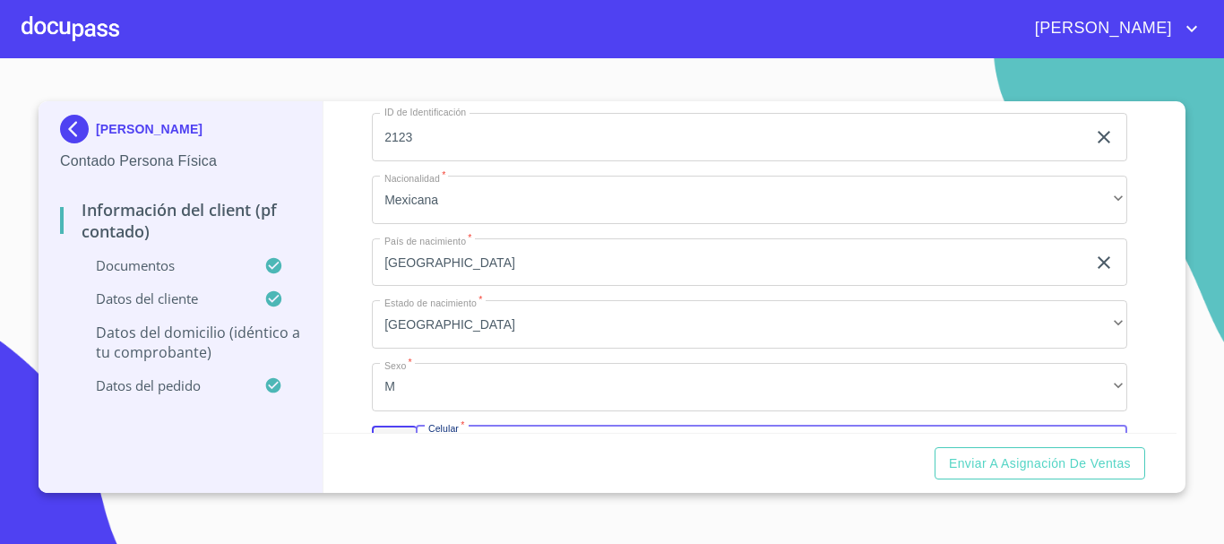
scroll to position [4164, 0]
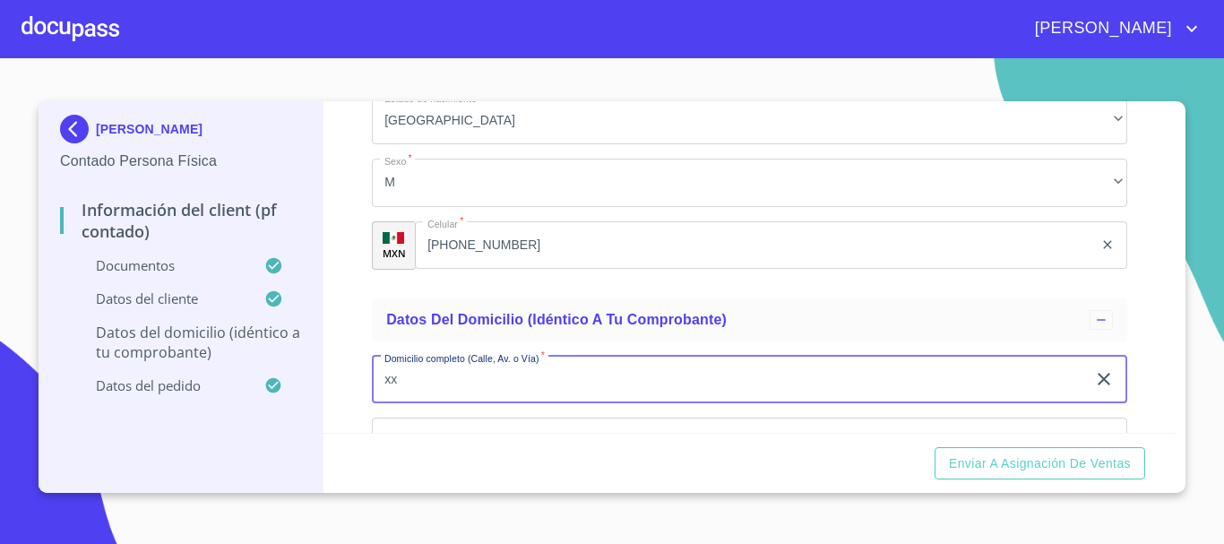
type input "xx"
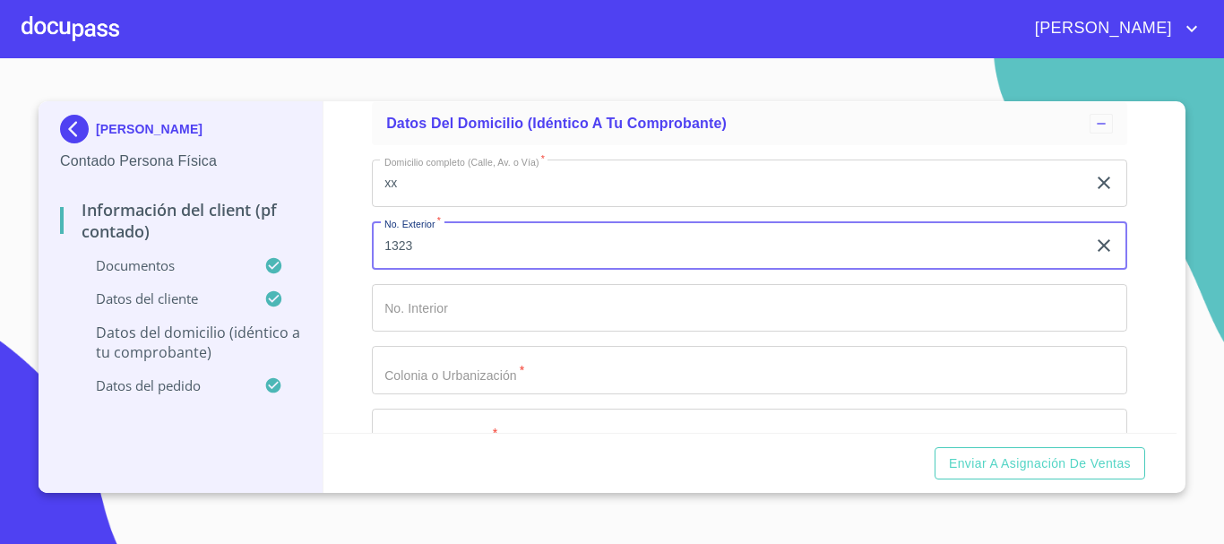
type input "1323"
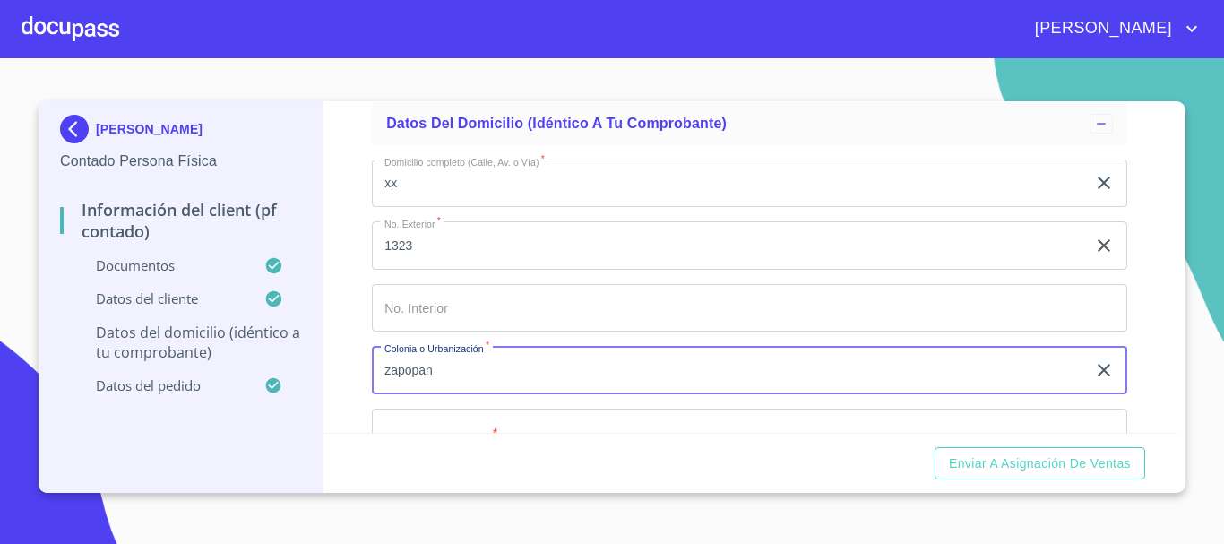
type input "zapopan"
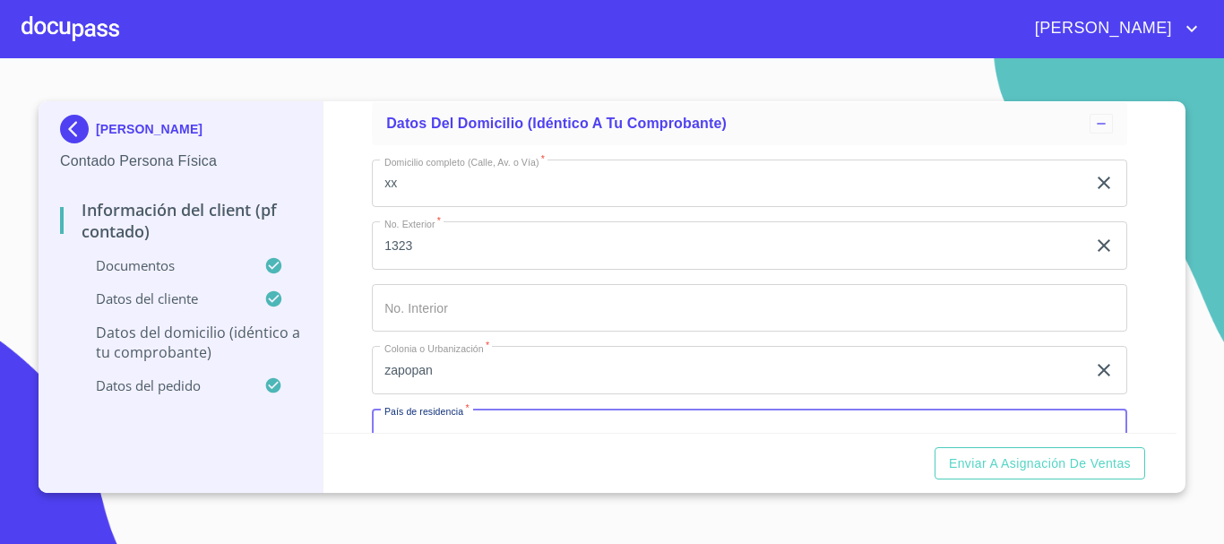
scroll to position [4406, 0]
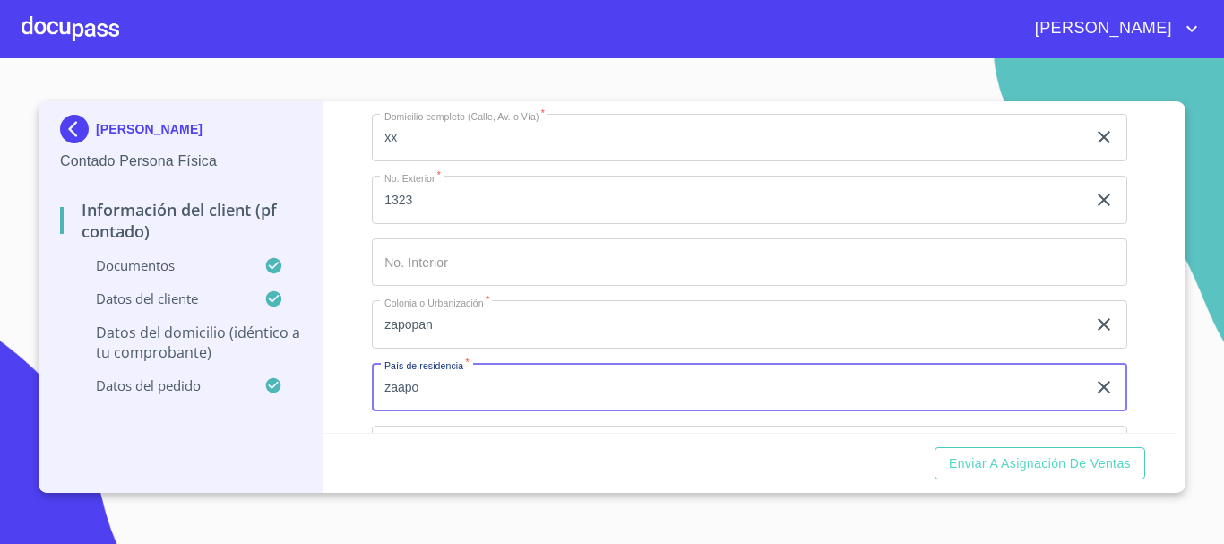
type input "zaapo"
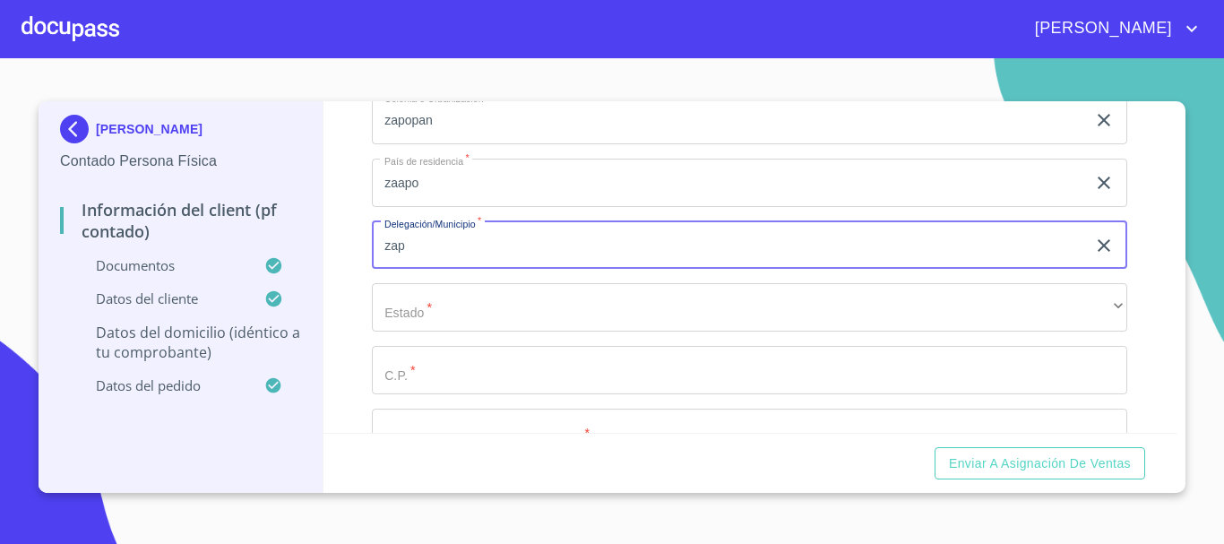
type input "zap"
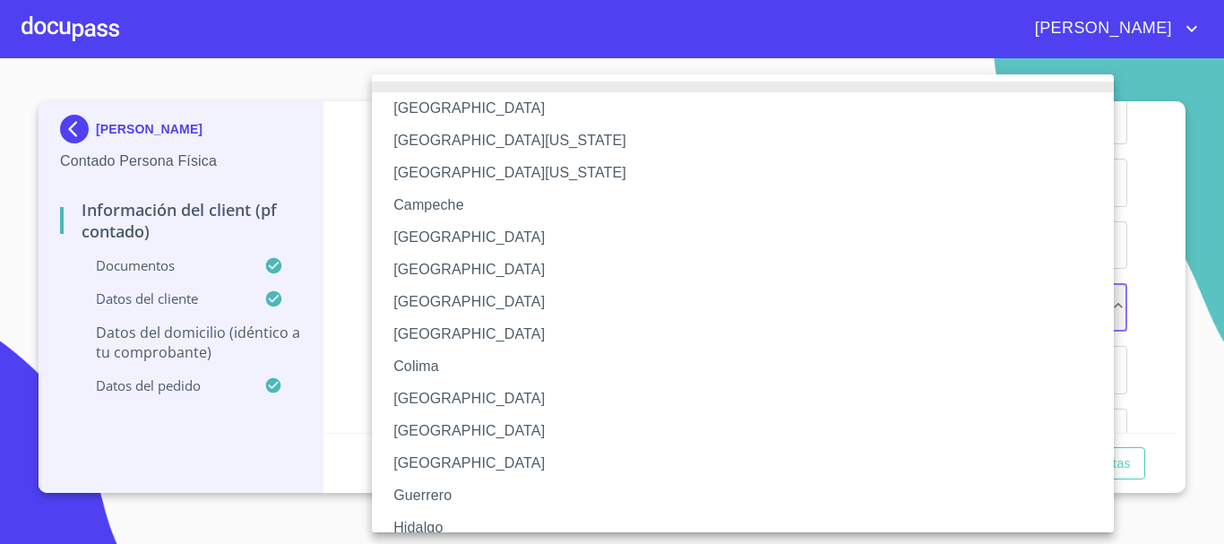
scroll to position [256, 0]
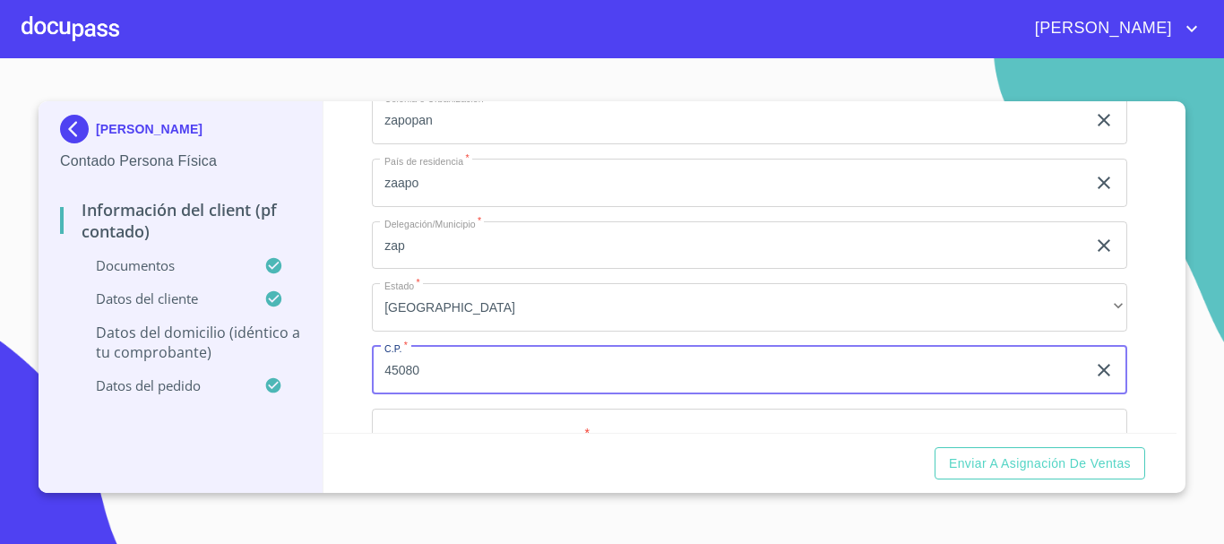
type input "45080"
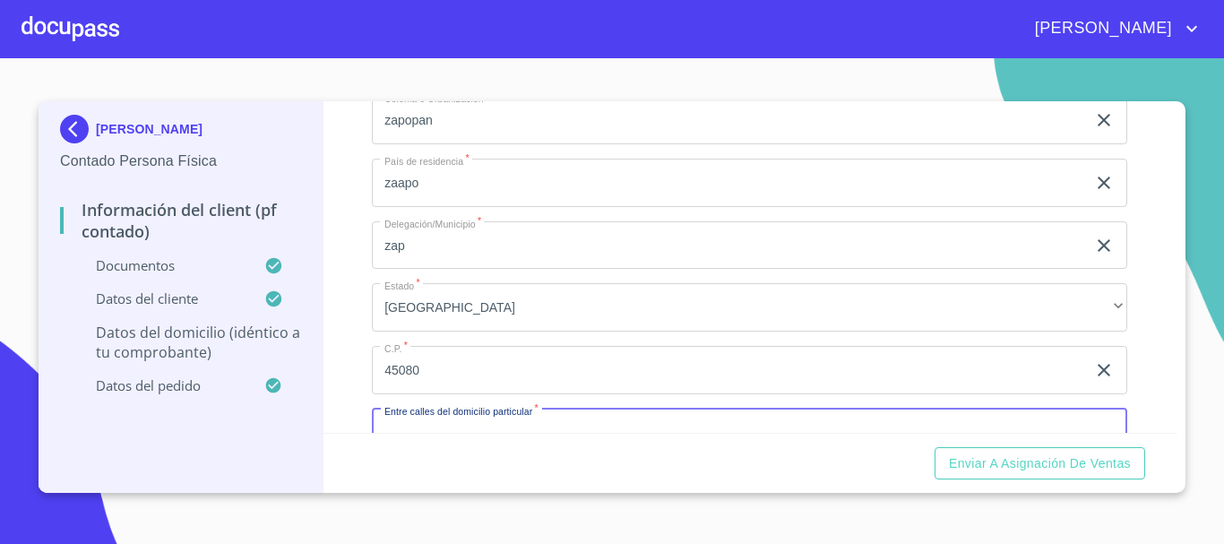
scroll to position [4656, 0]
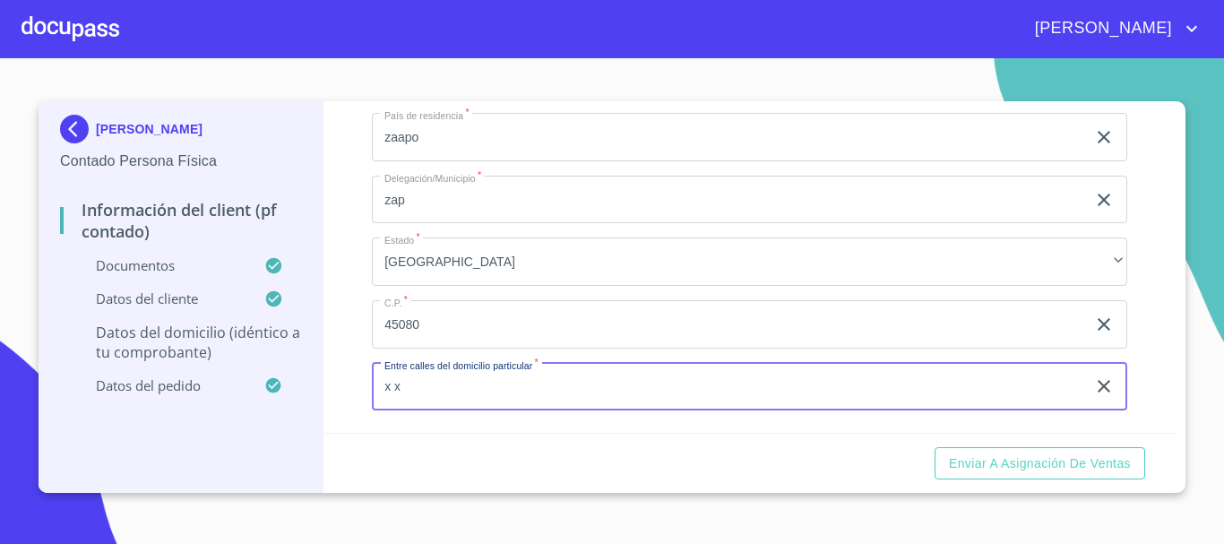
type input "x x"
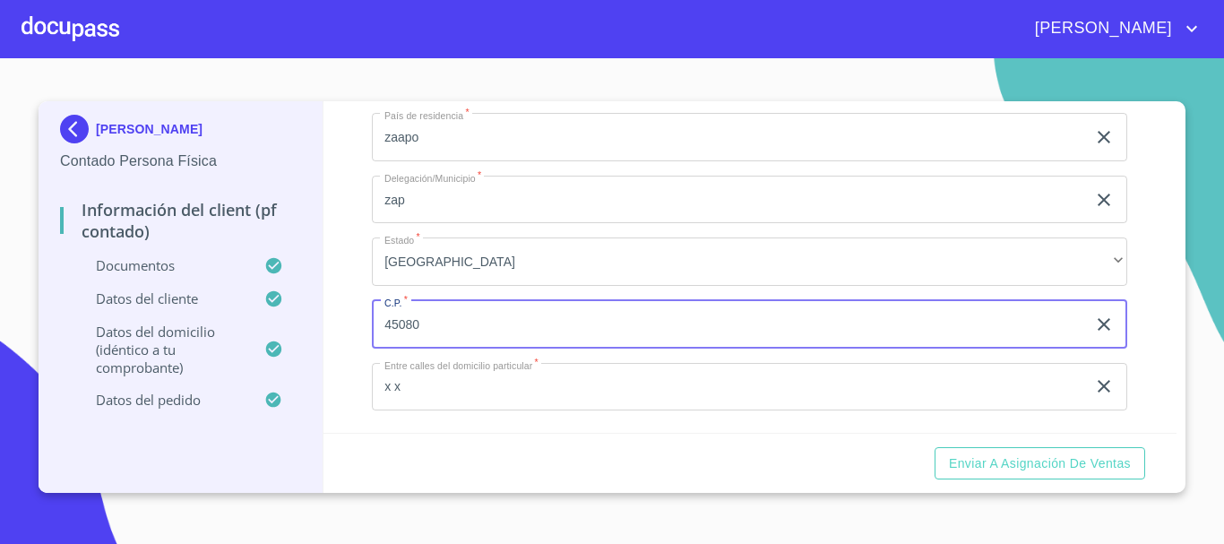
click at [394, 324] on input "45080" at bounding box center [729, 324] width 714 height 48
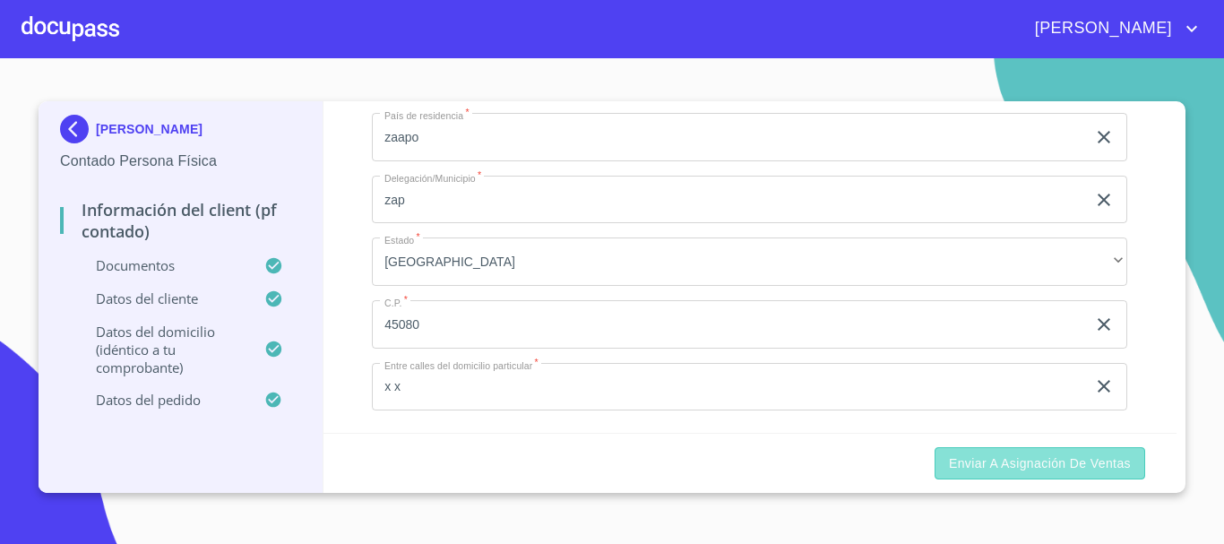
click at [983, 475] on button "Enviar a Asignación de Ventas" at bounding box center [1040, 463] width 211 height 33
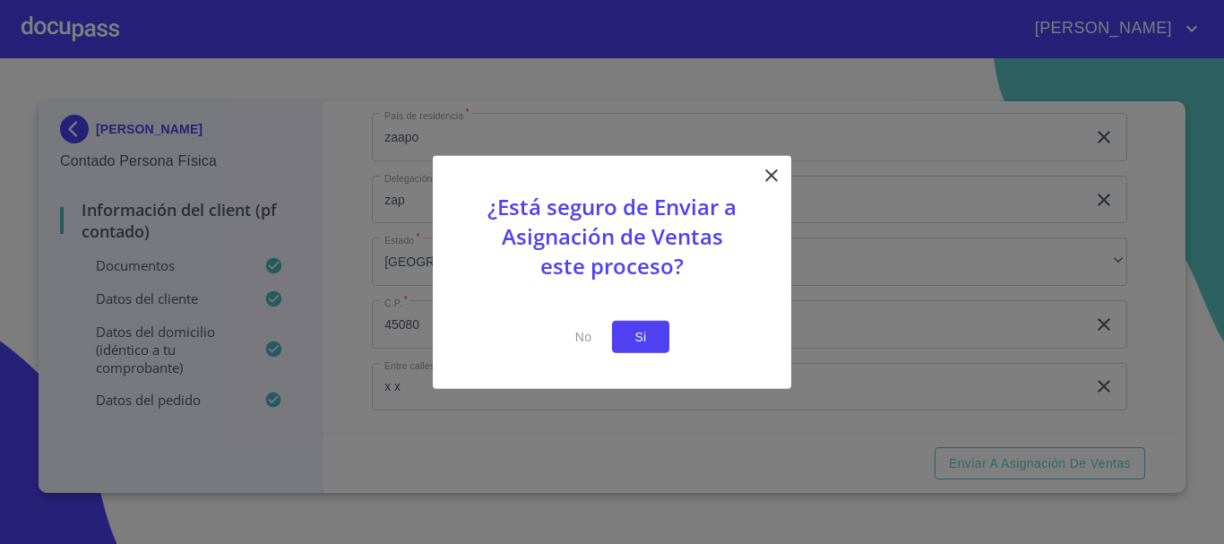
click at [651, 333] on span "Si" at bounding box center [640, 336] width 29 height 22
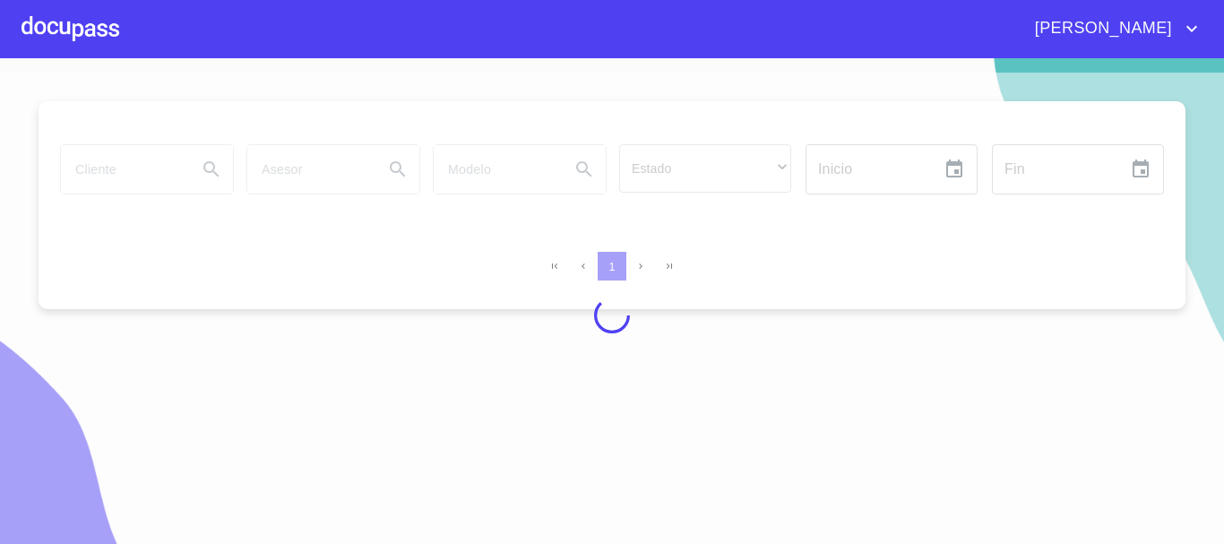
click at [85, 34] on div at bounding box center [71, 28] width 98 height 57
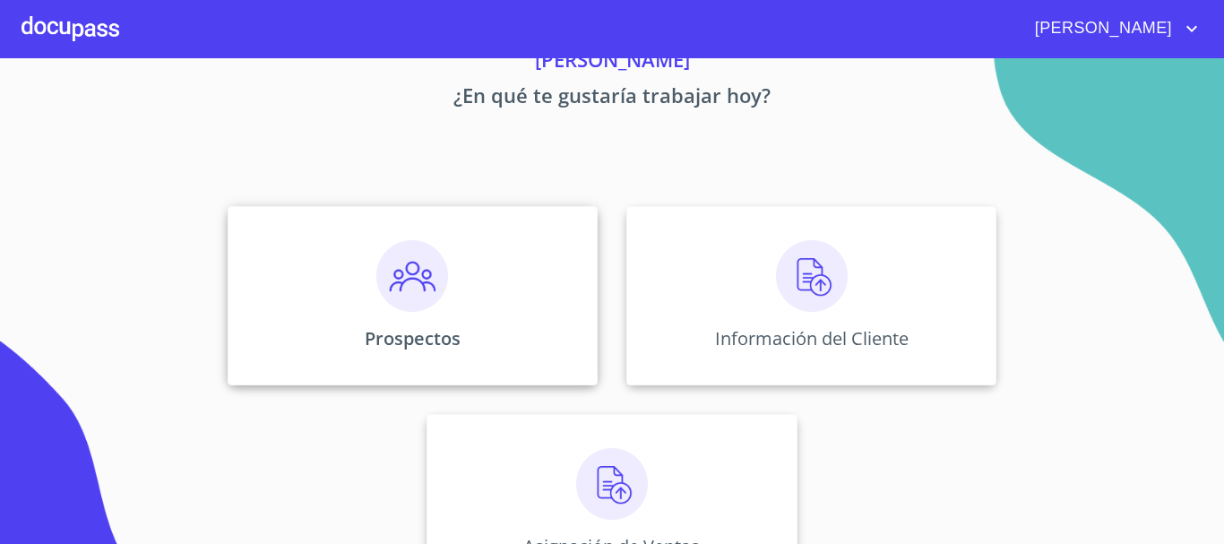
scroll to position [149, 0]
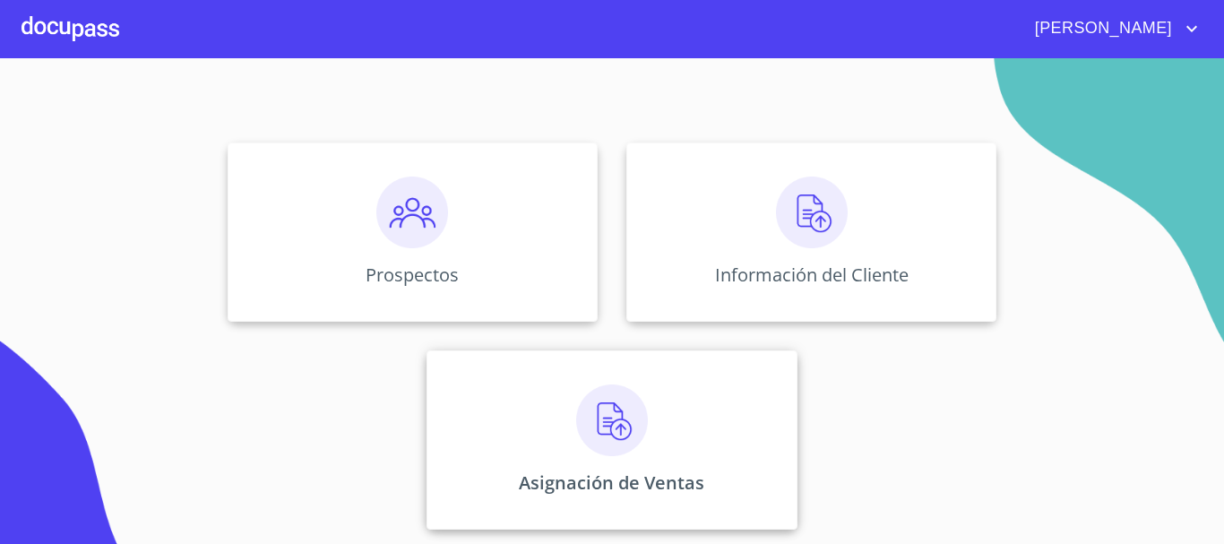
click at [581, 388] on img at bounding box center [612, 420] width 72 height 72
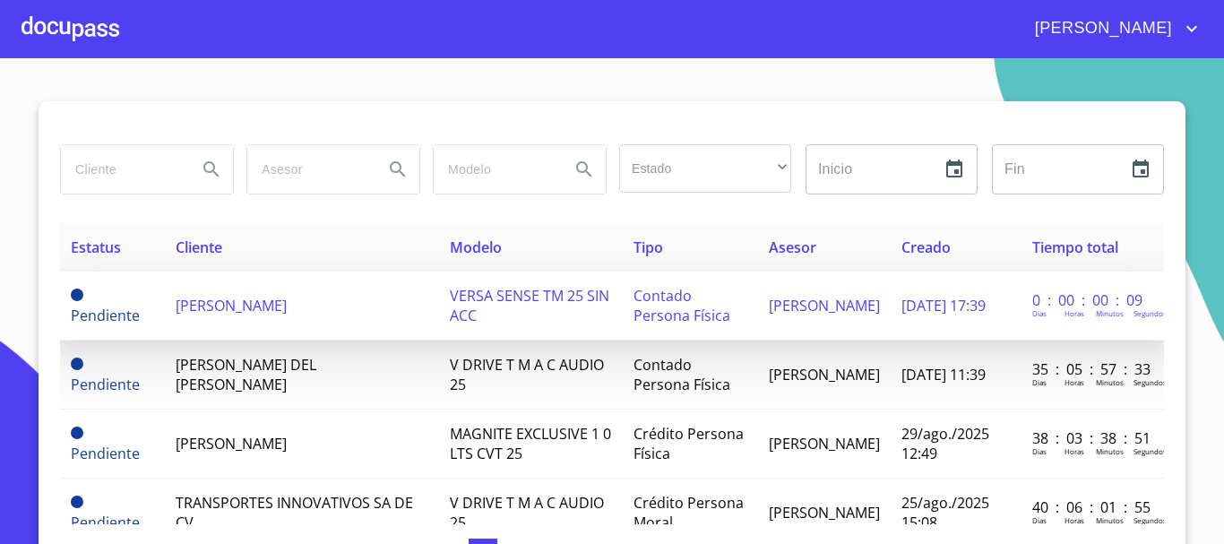
click at [255, 308] on span "[PERSON_NAME]" at bounding box center [231, 306] width 111 height 20
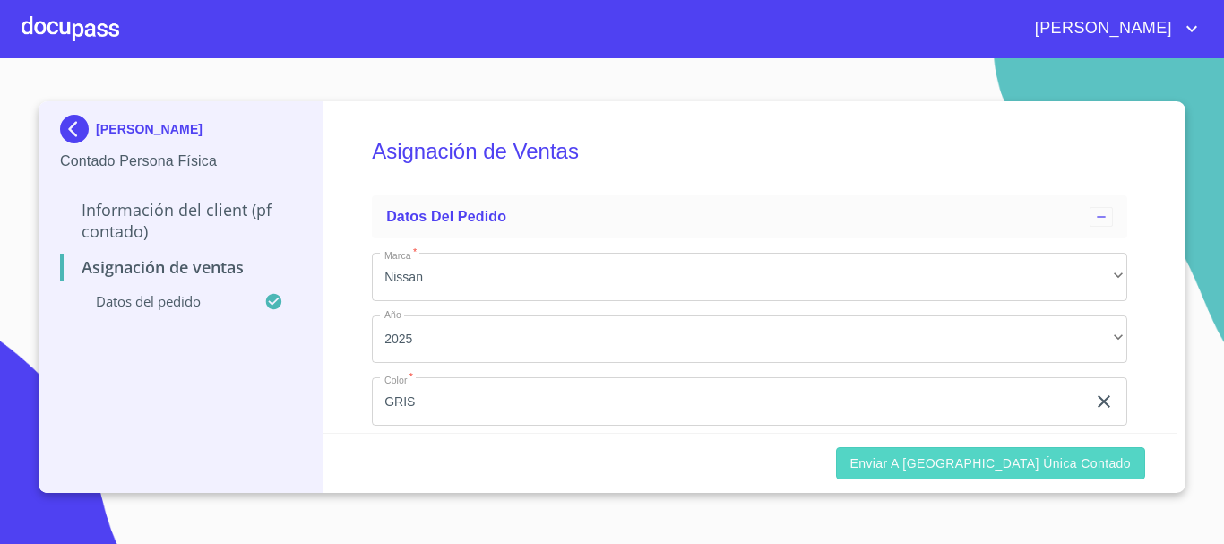
click at [981, 463] on span "Enviar a [GEOGRAPHIC_DATA] única contado" at bounding box center [990, 464] width 281 height 22
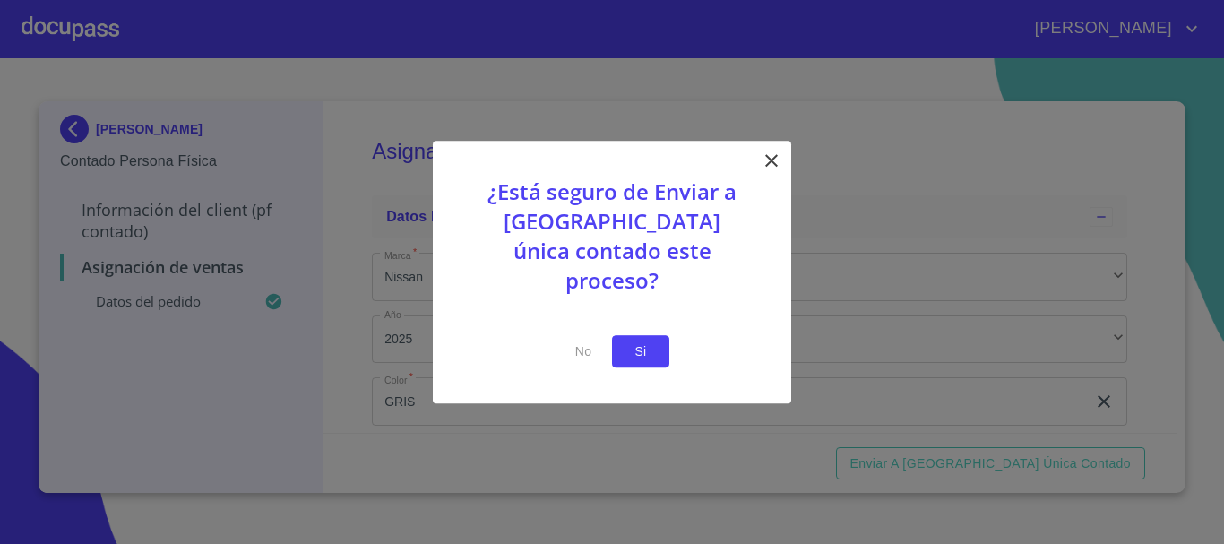
click at [663, 340] on button "Si" at bounding box center [640, 351] width 57 height 33
